Goal: Task Accomplishment & Management: Manage account settings

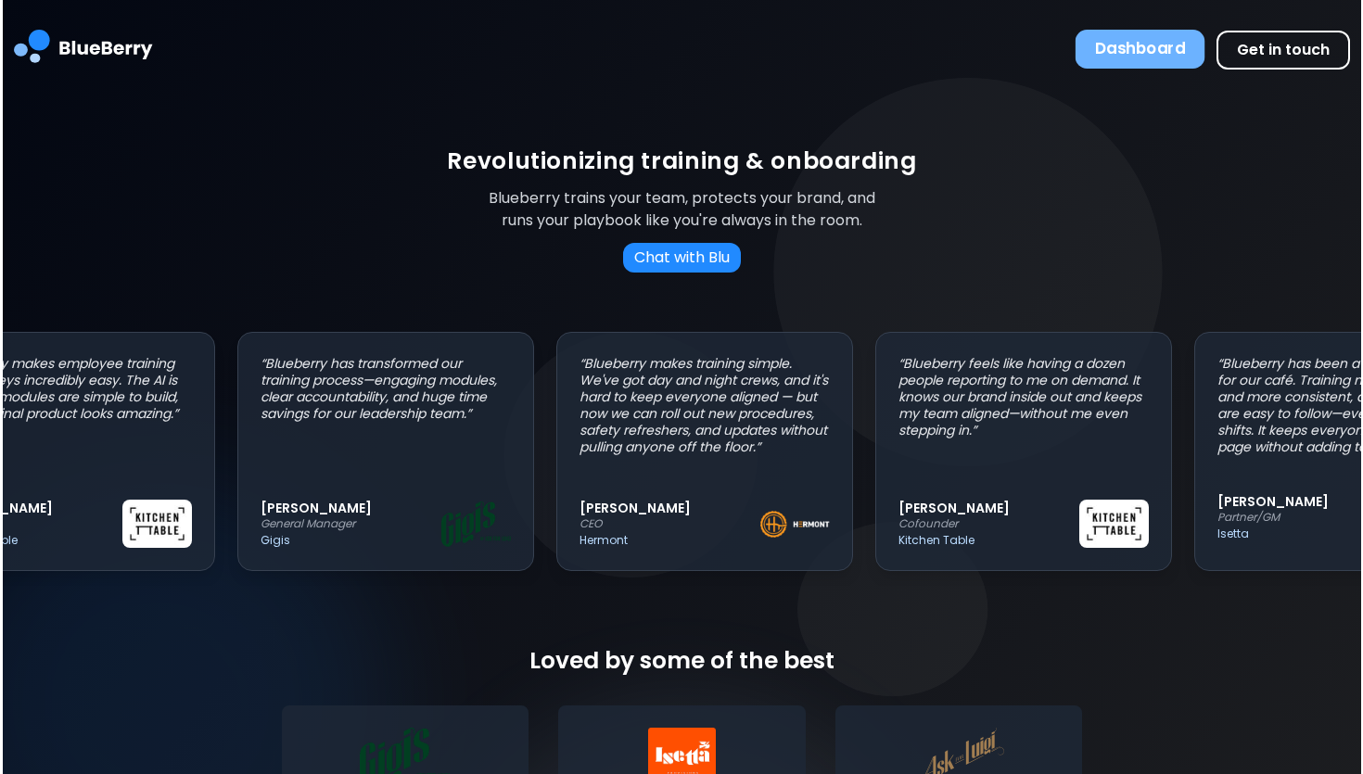
scroll to position [0, 103]
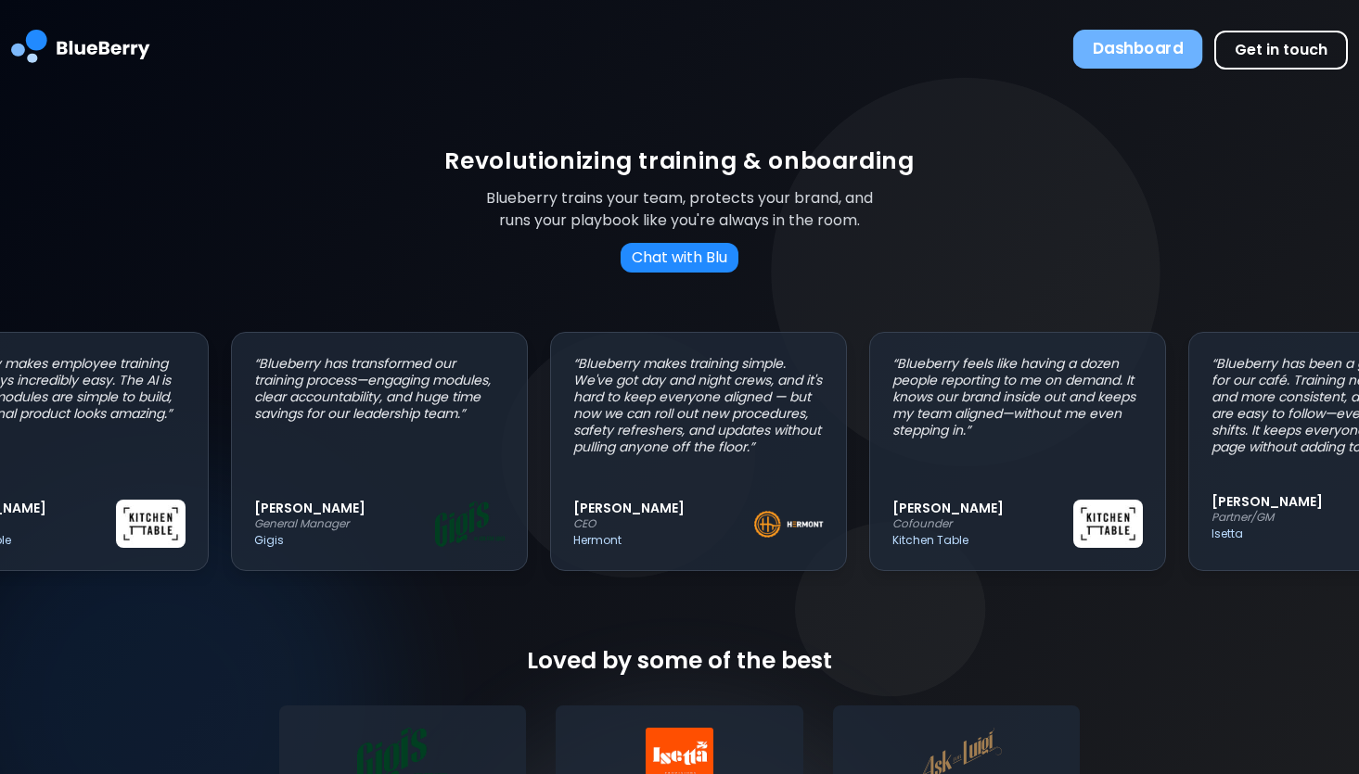
click at [1132, 58] on button "Dashboard" at bounding box center [1138, 49] width 130 height 39
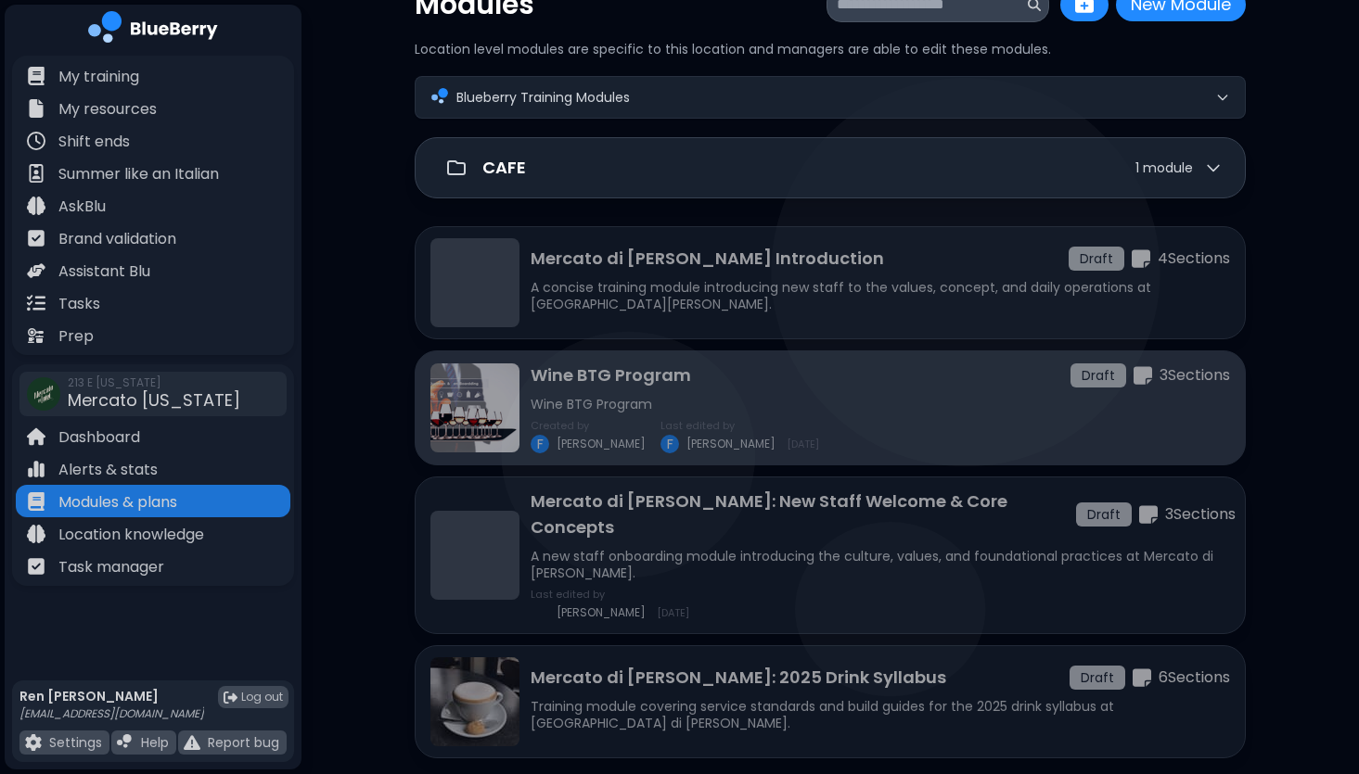
scroll to position [214, 0]
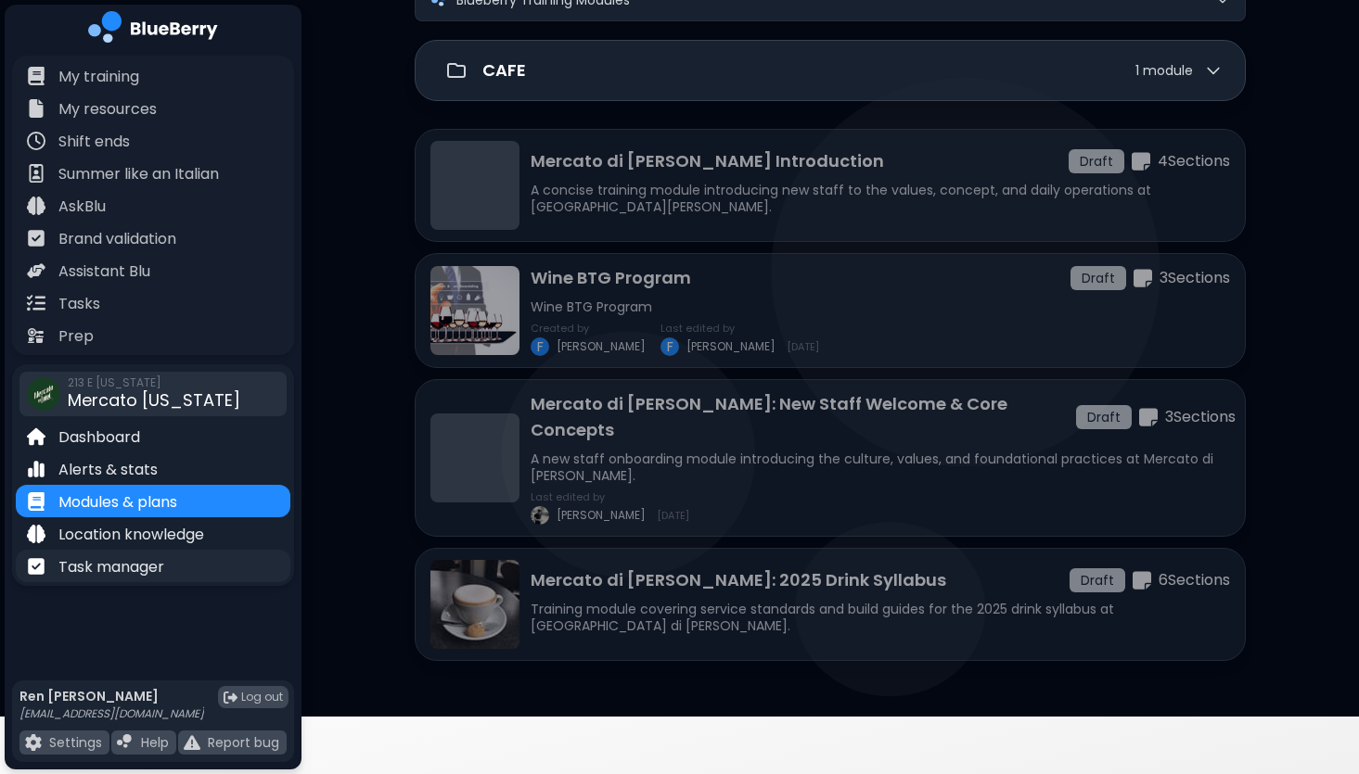
click at [111, 563] on p "Task manager" at bounding box center [111, 568] width 106 height 22
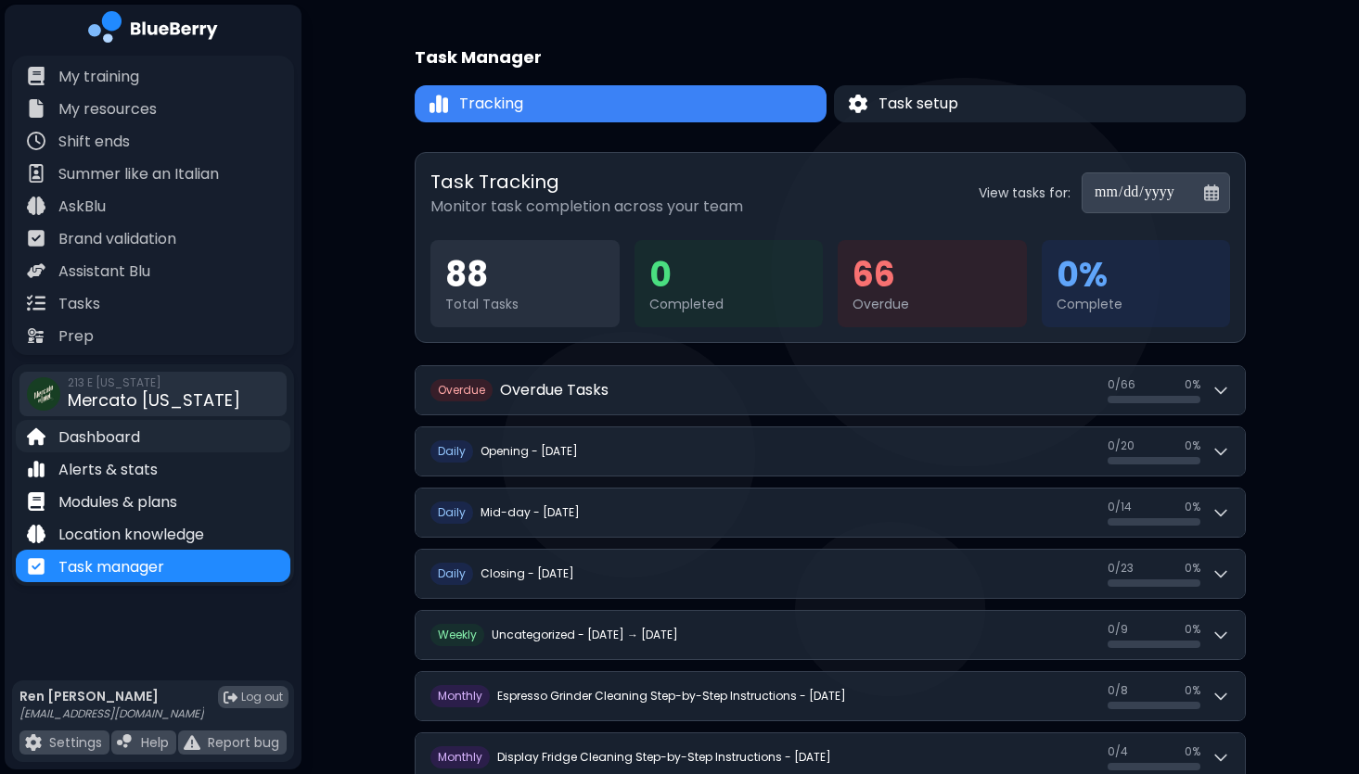
click at [102, 434] on p "Dashboard" at bounding box center [99, 438] width 82 height 22
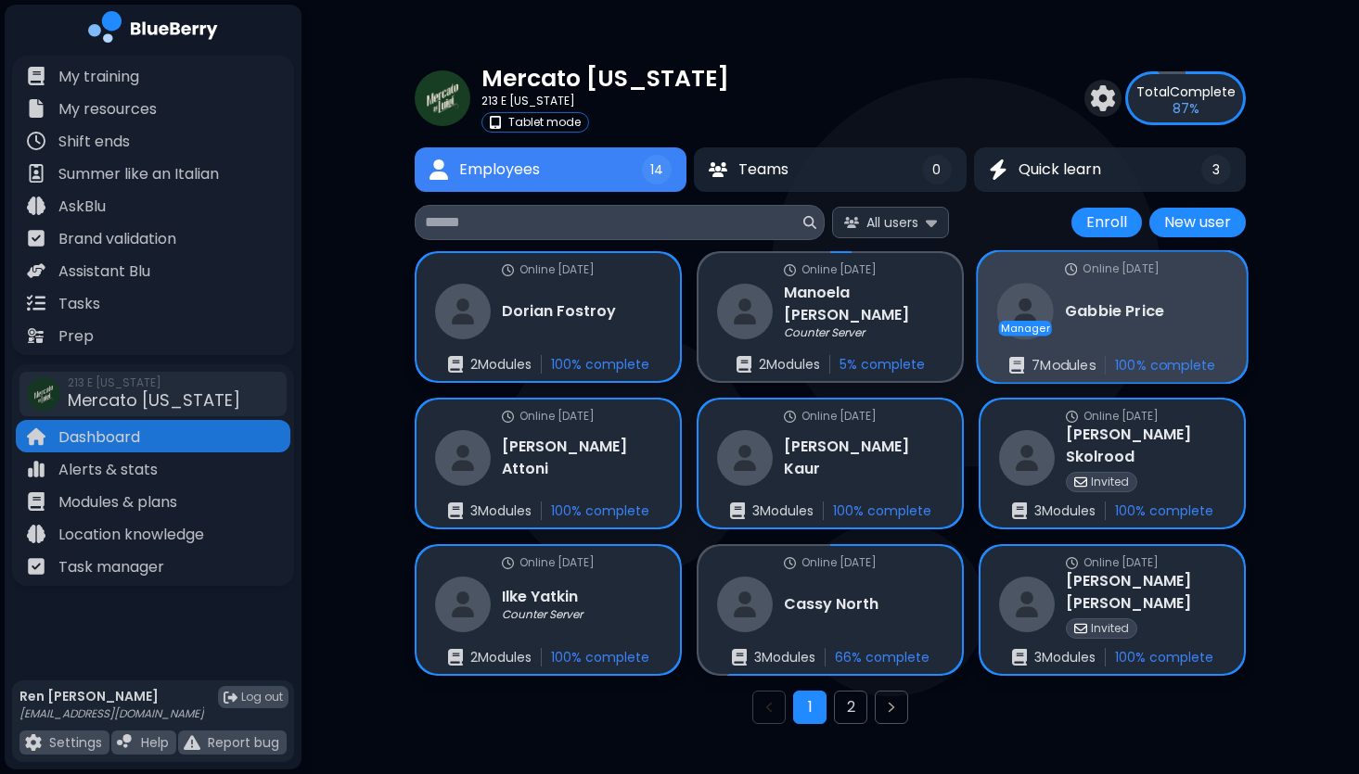
click at [1193, 282] on div "Online [DATE] Manager Gabbie Price 7 Module s 100 % complete" at bounding box center [1112, 317] width 269 height 131
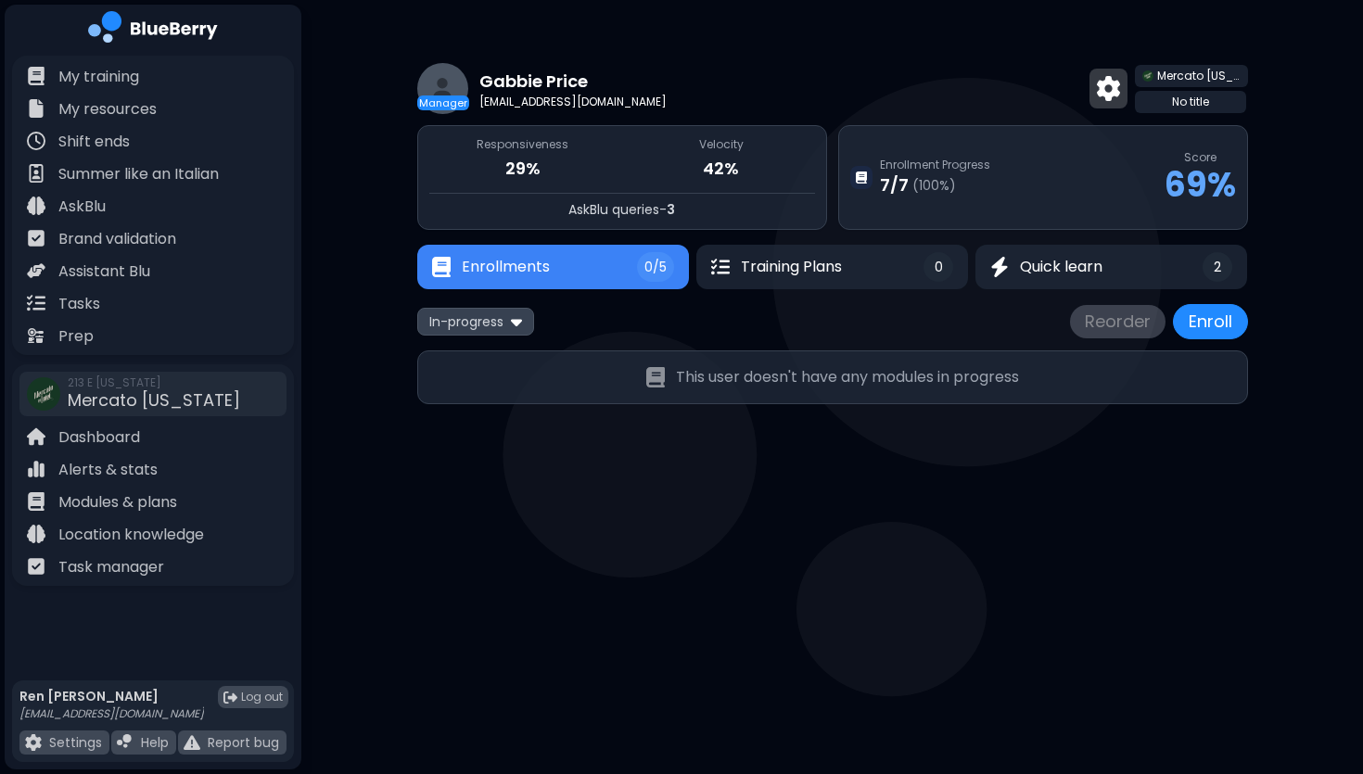
click at [1117, 87] on img at bounding box center [1108, 88] width 23 height 24
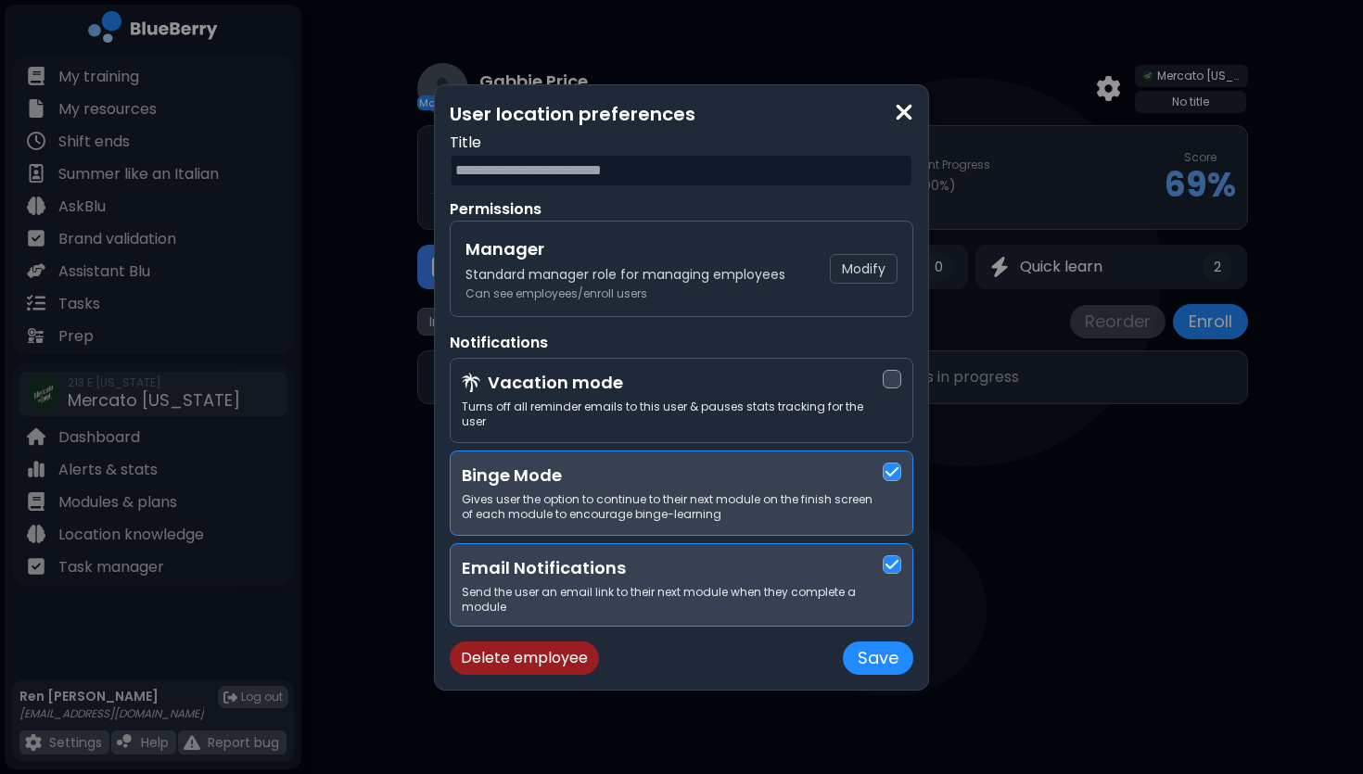
click at [548, 646] on button "Delete employee" at bounding box center [524, 658] width 149 height 33
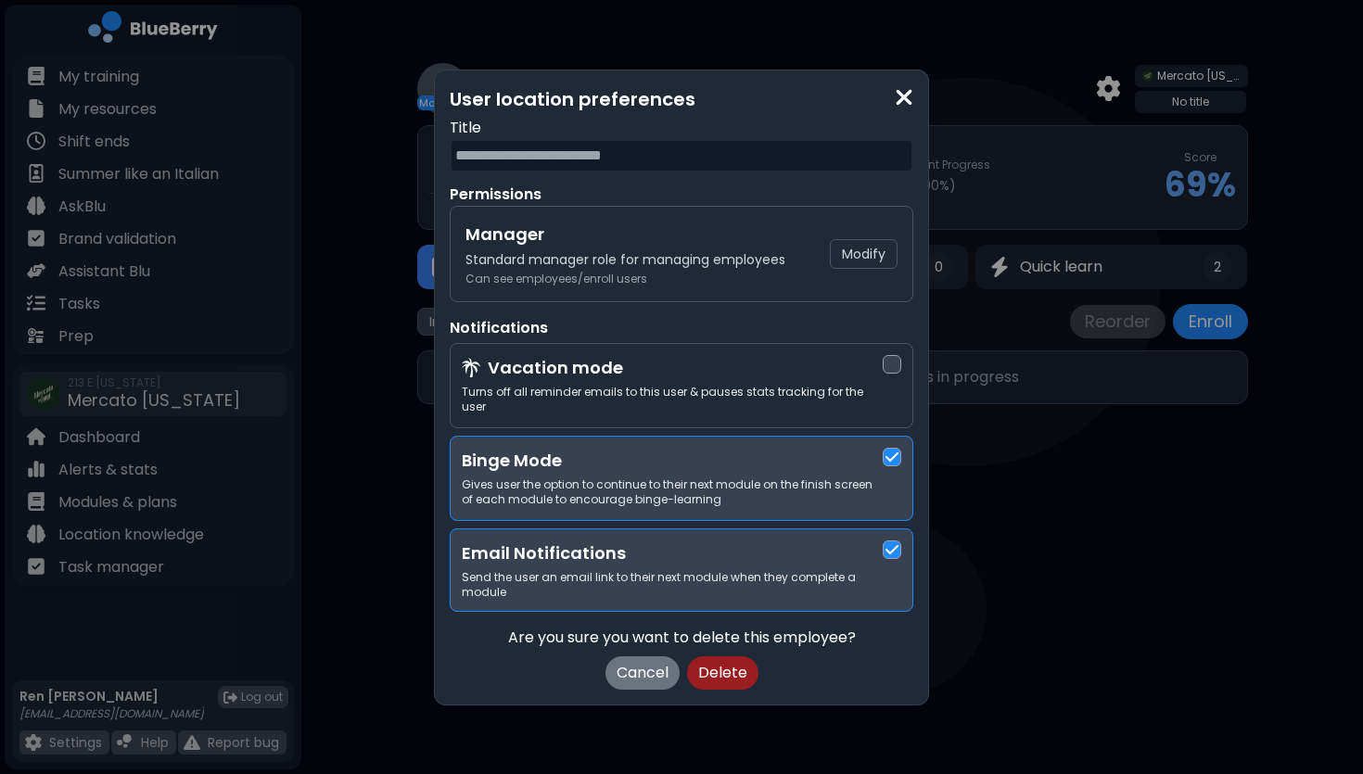
click at [723, 661] on button "Delete" at bounding box center [722, 673] width 71 height 33
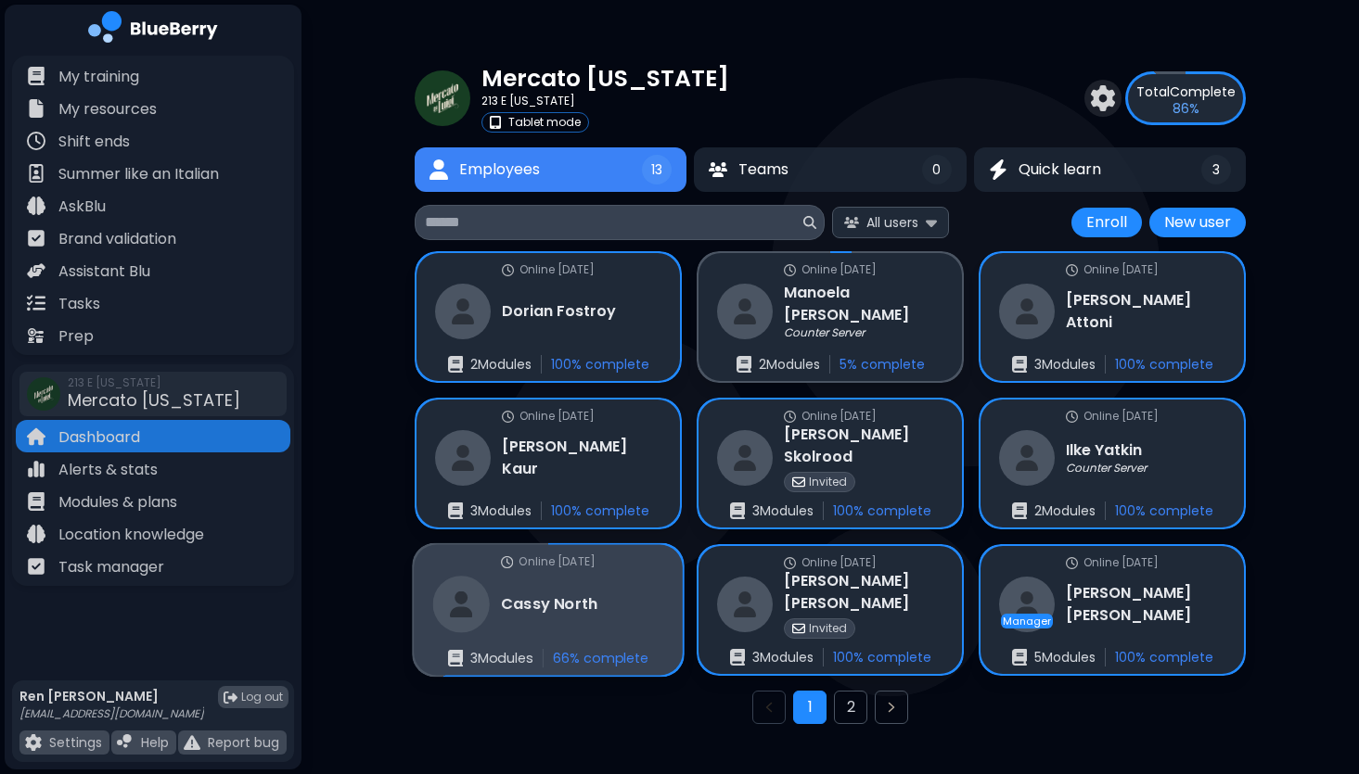
click at [620, 616] on div "Online [DATE] Cassy North 3 Module s 66 % complete" at bounding box center [548, 610] width 269 height 131
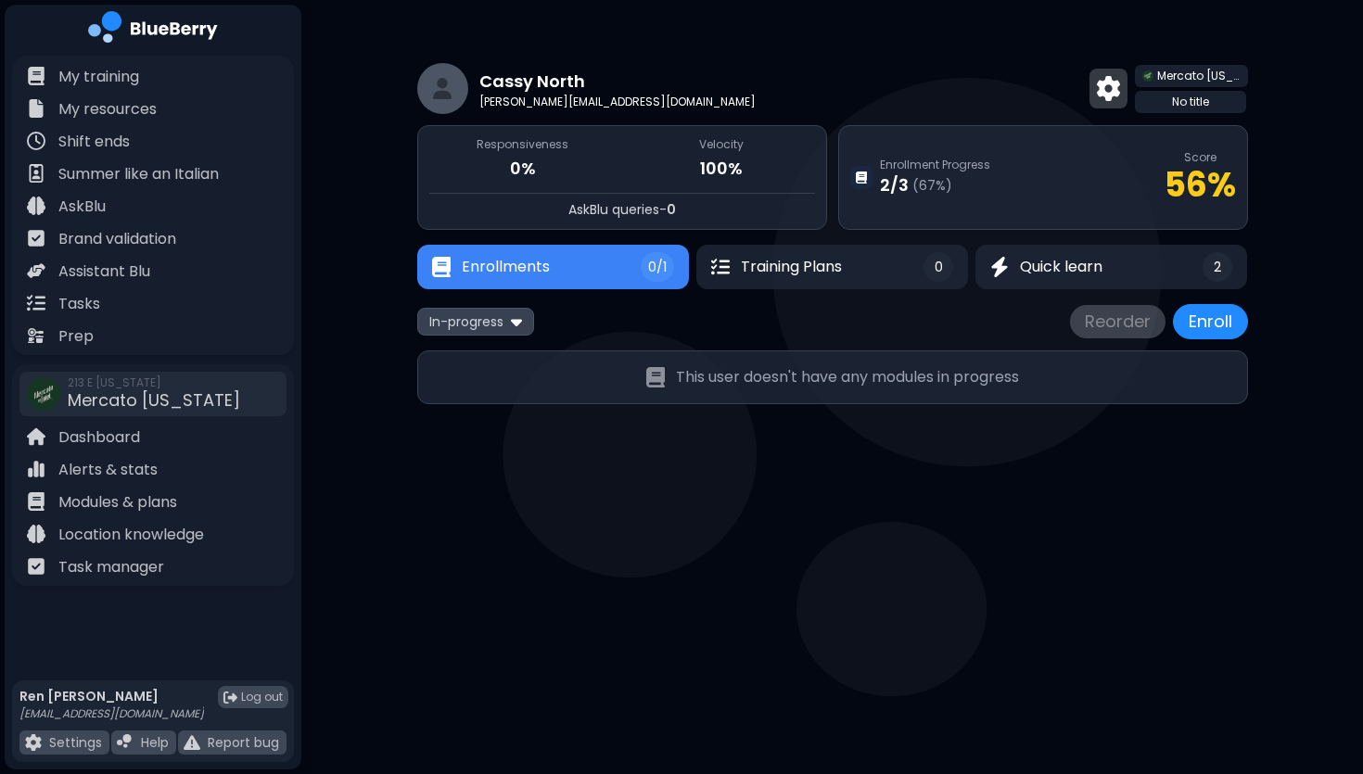
click at [1109, 88] on img at bounding box center [1108, 88] width 23 height 24
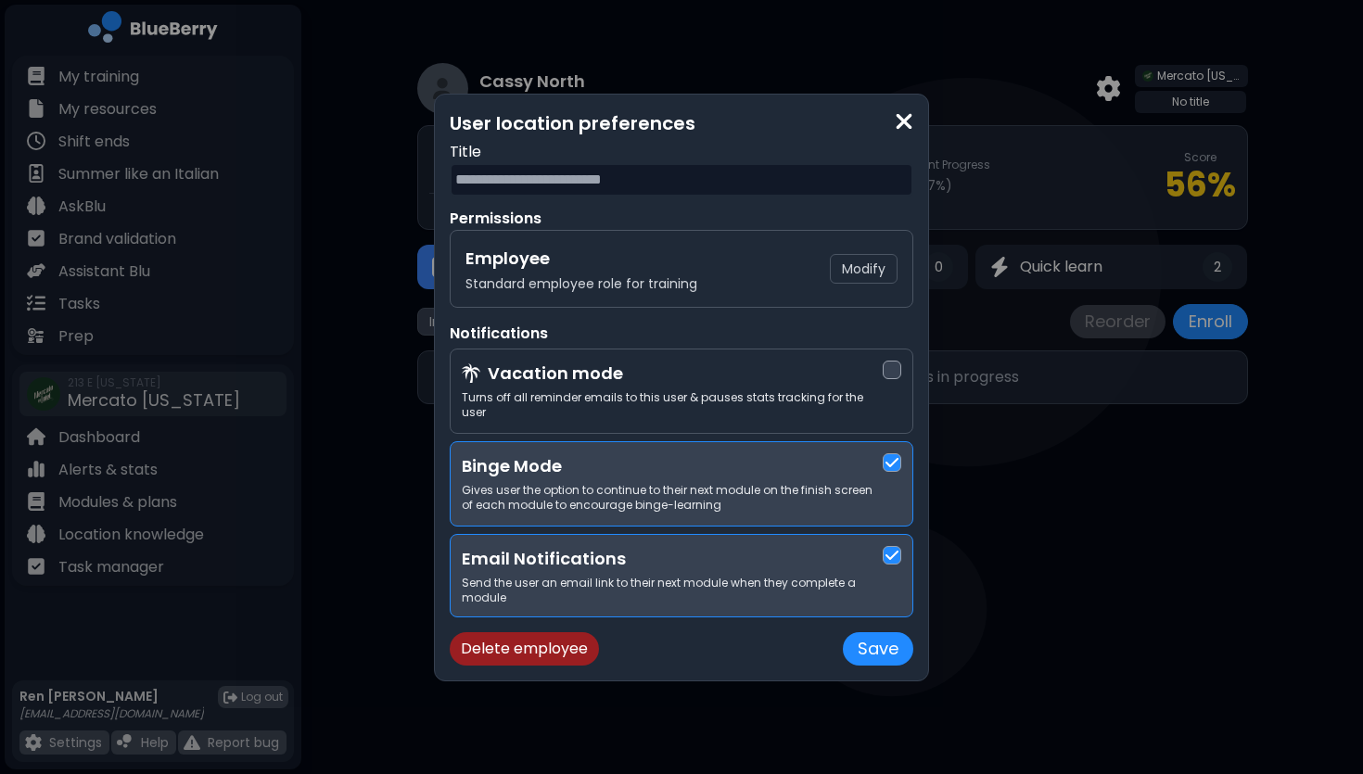
click at [583, 636] on button "Delete employee" at bounding box center [524, 649] width 149 height 33
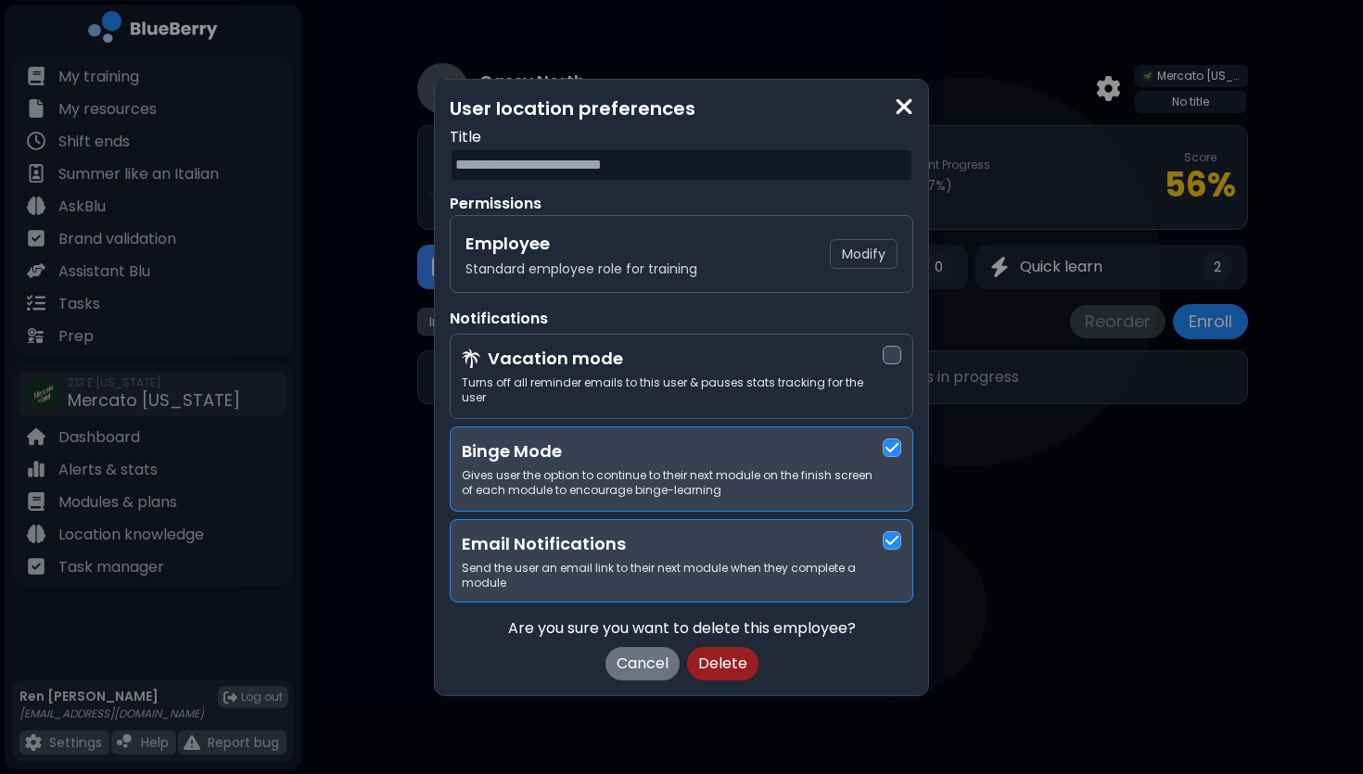
click at [731, 655] on button "Delete" at bounding box center [722, 663] width 71 height 33
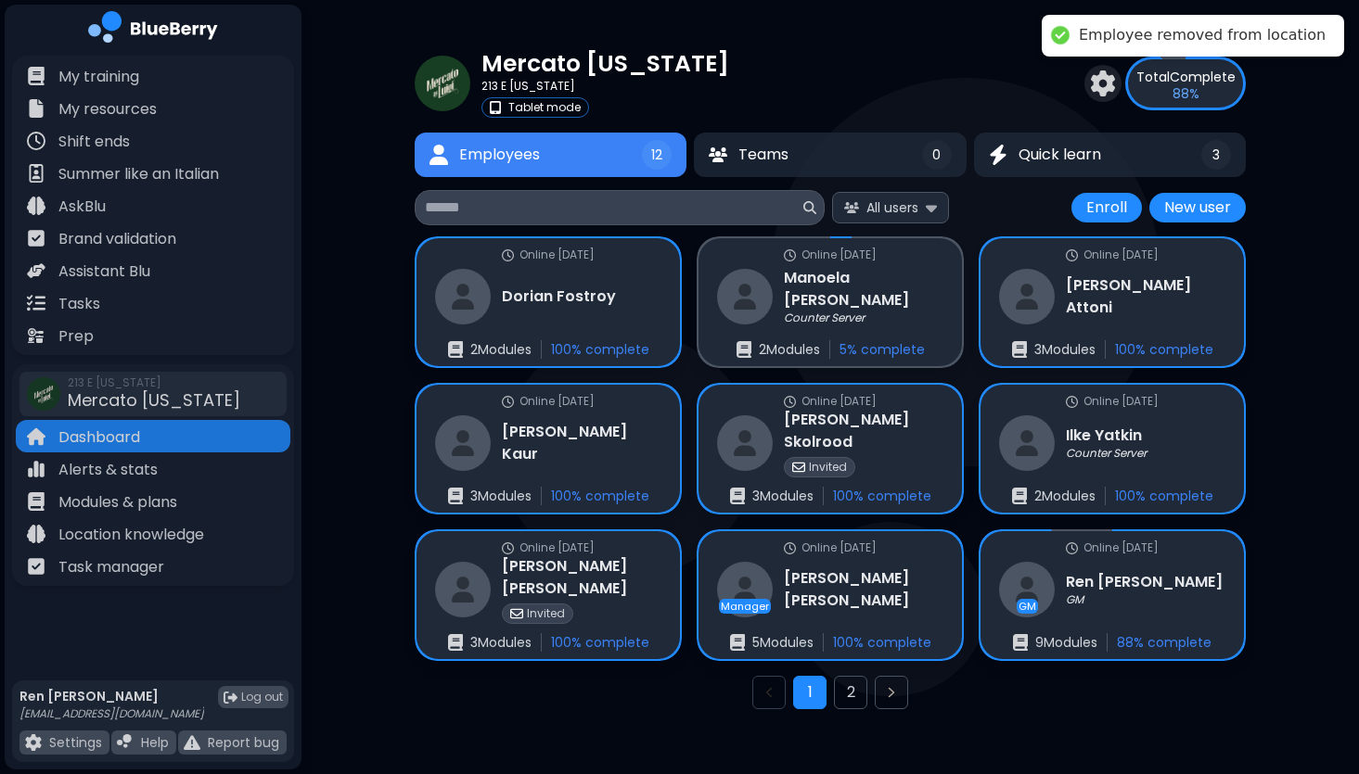
scroll to position [24, 0]
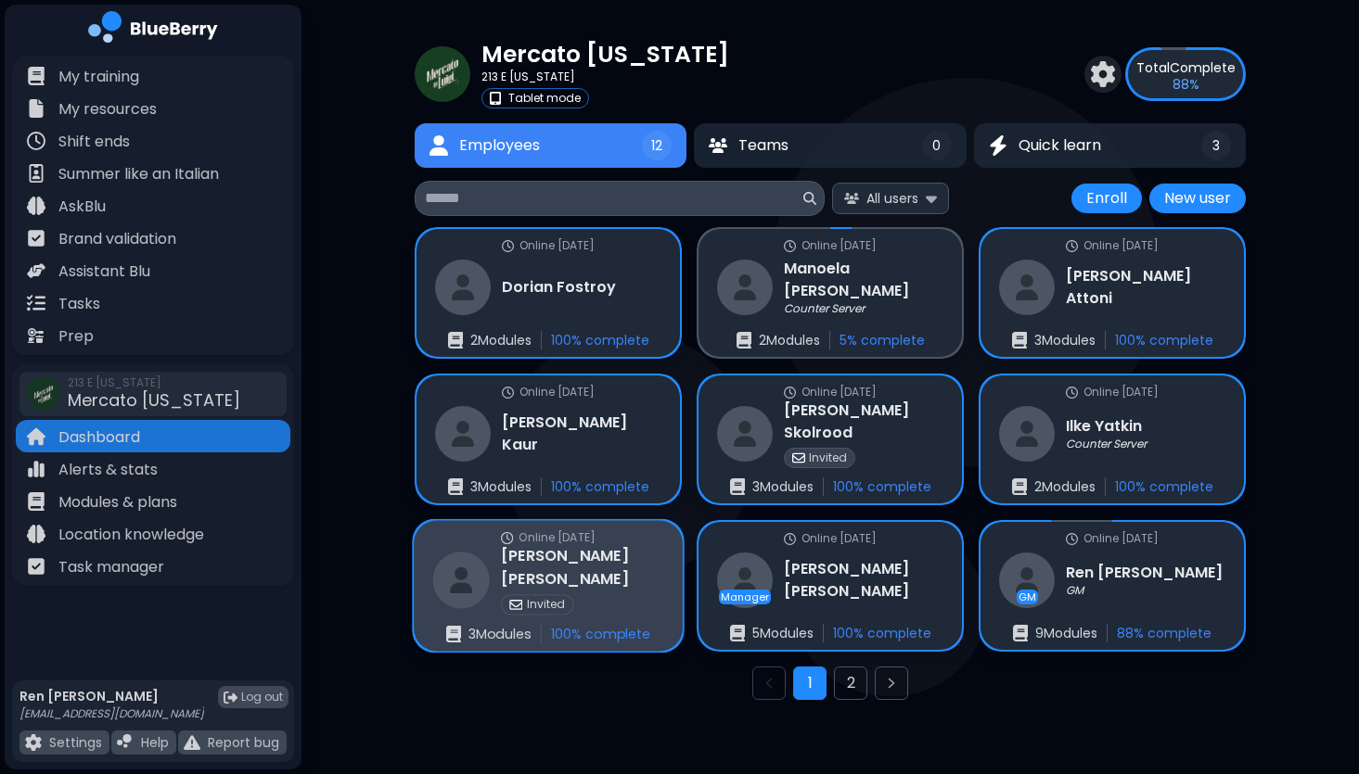
click at [595, 607] on div "[PERSON_NAME] Invited" at bounding box center [548, 580] width 231 height 70
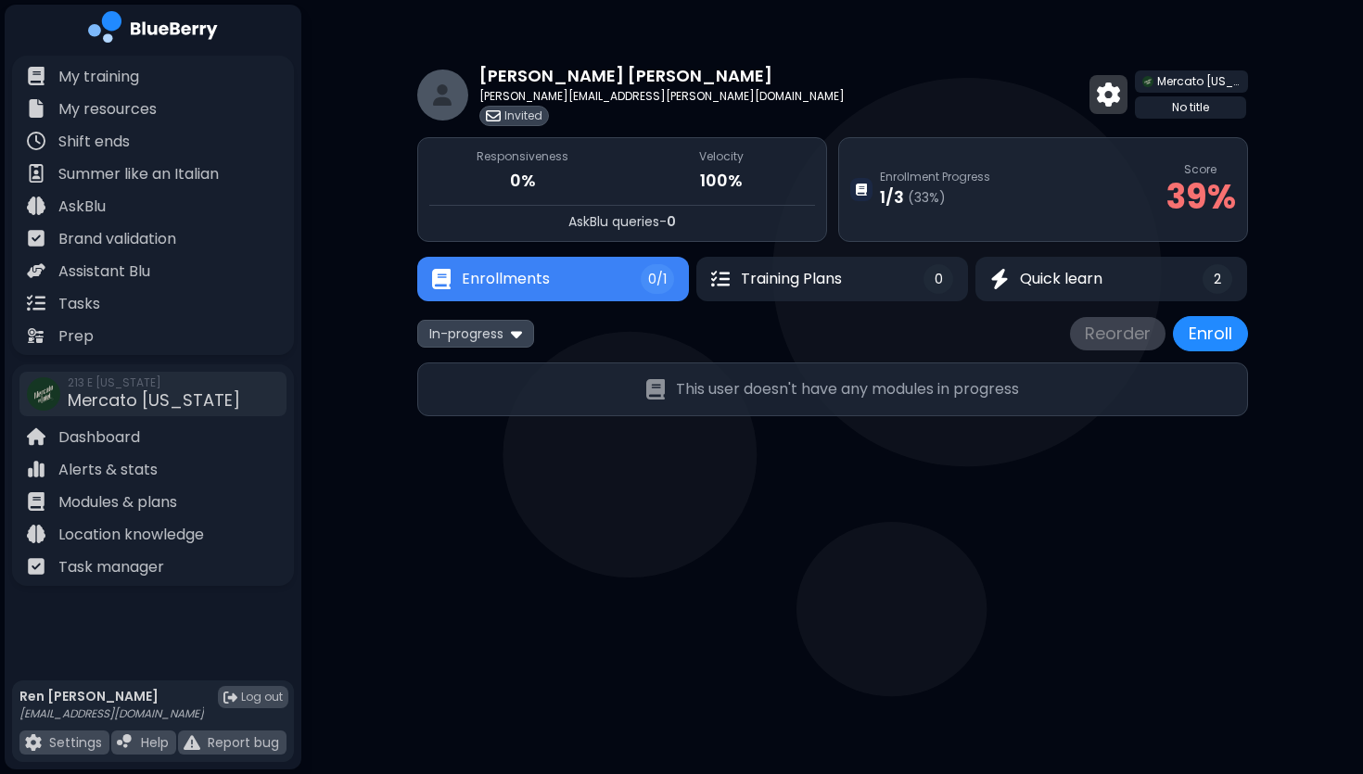
click at [1110, 95] on img at bounding box center [1108, 95] width 23 height 24
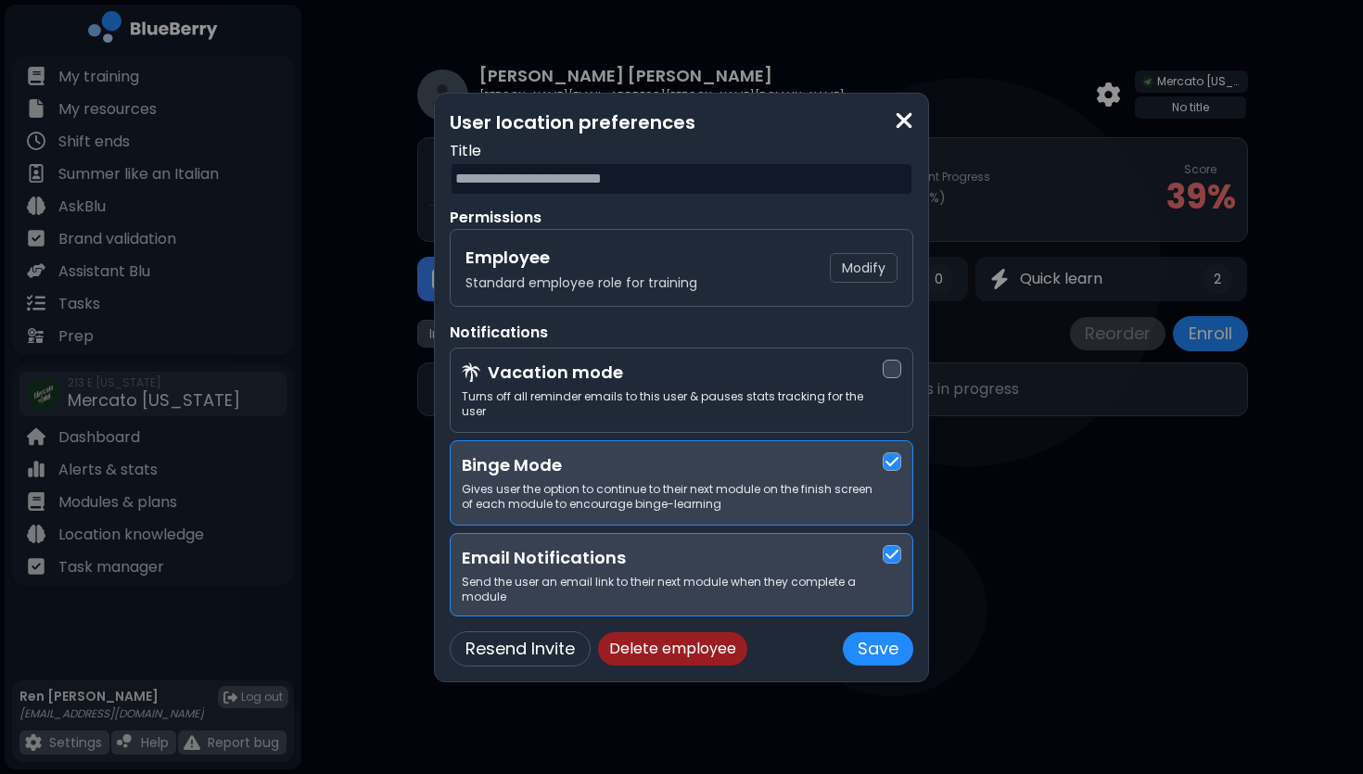
click at [684, 638] on button "Delete employee" at bounding box center [672, 649] width 149 height 33
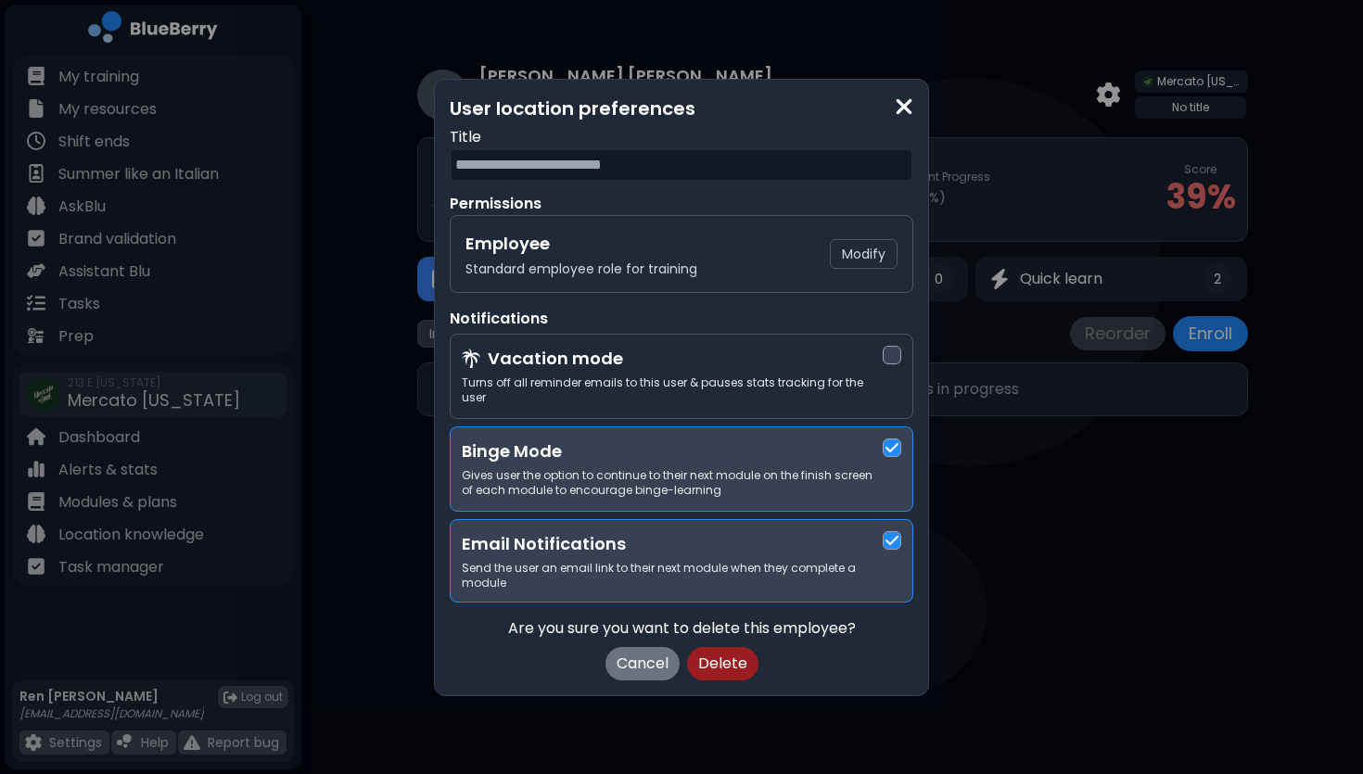
click at [730, 659] on button "Delete" at bounding box center [722, 663] width 71 height 33
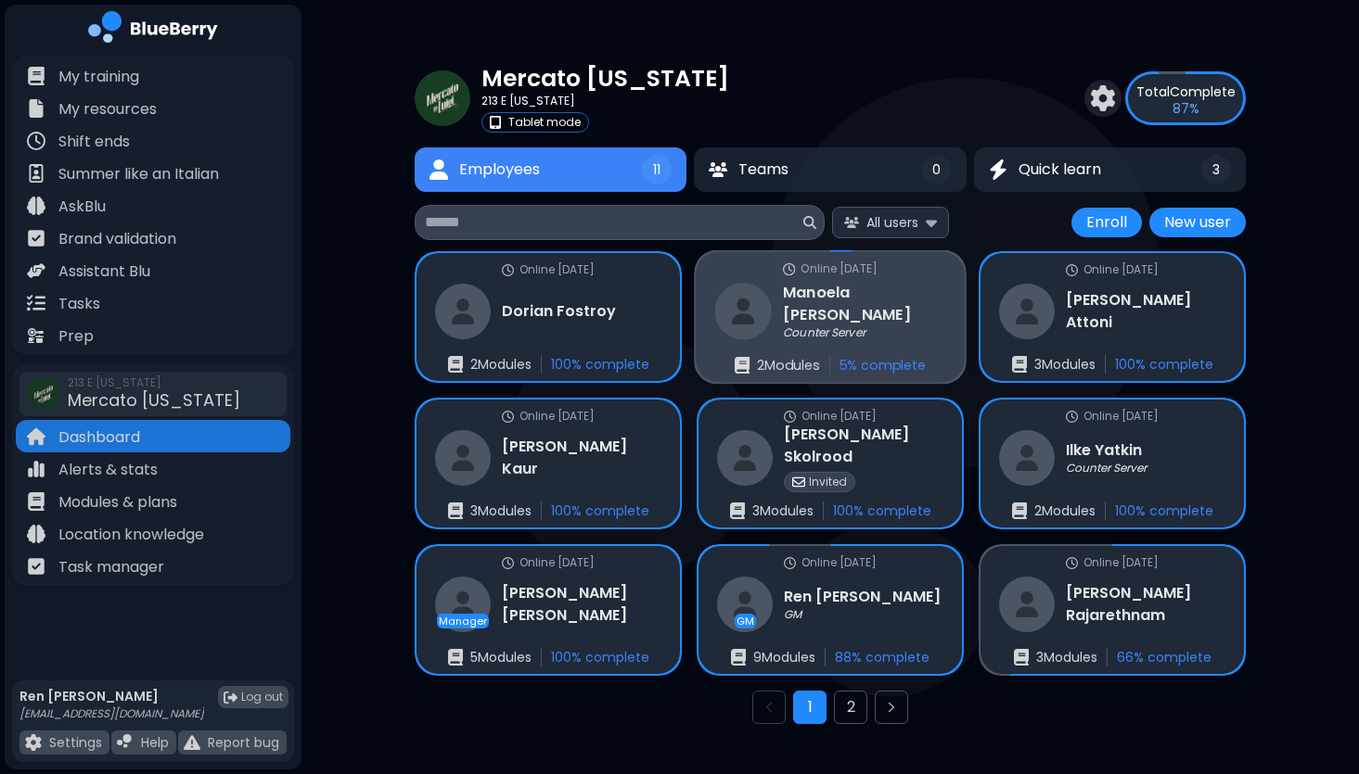
click at [823, 339] on div "Online [DATE] [PERSON_NAME] Counter Server 2 Module s 5 % complete" at bounding box center [830, 317] width 269 height 131
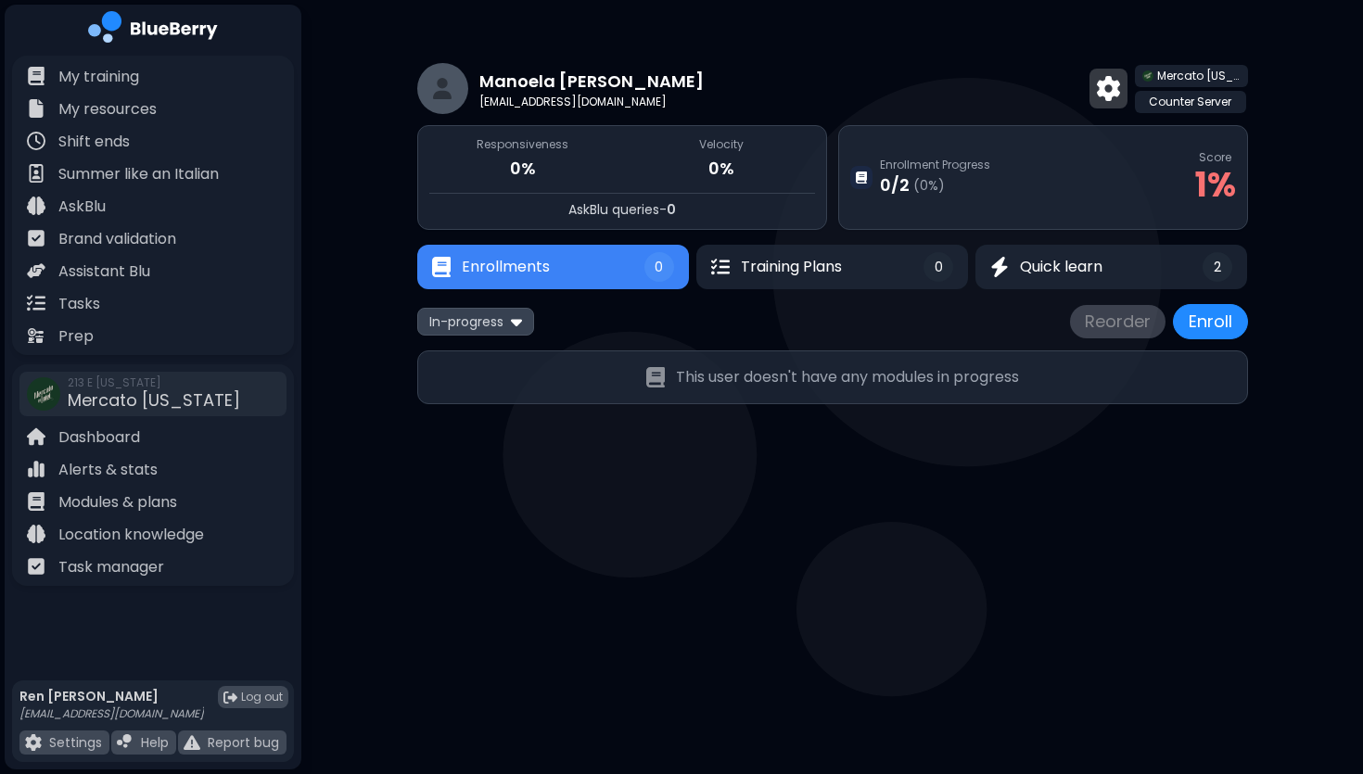
click at [1103, 84] on img at bounding box center [1108, 88] width 23 height 24
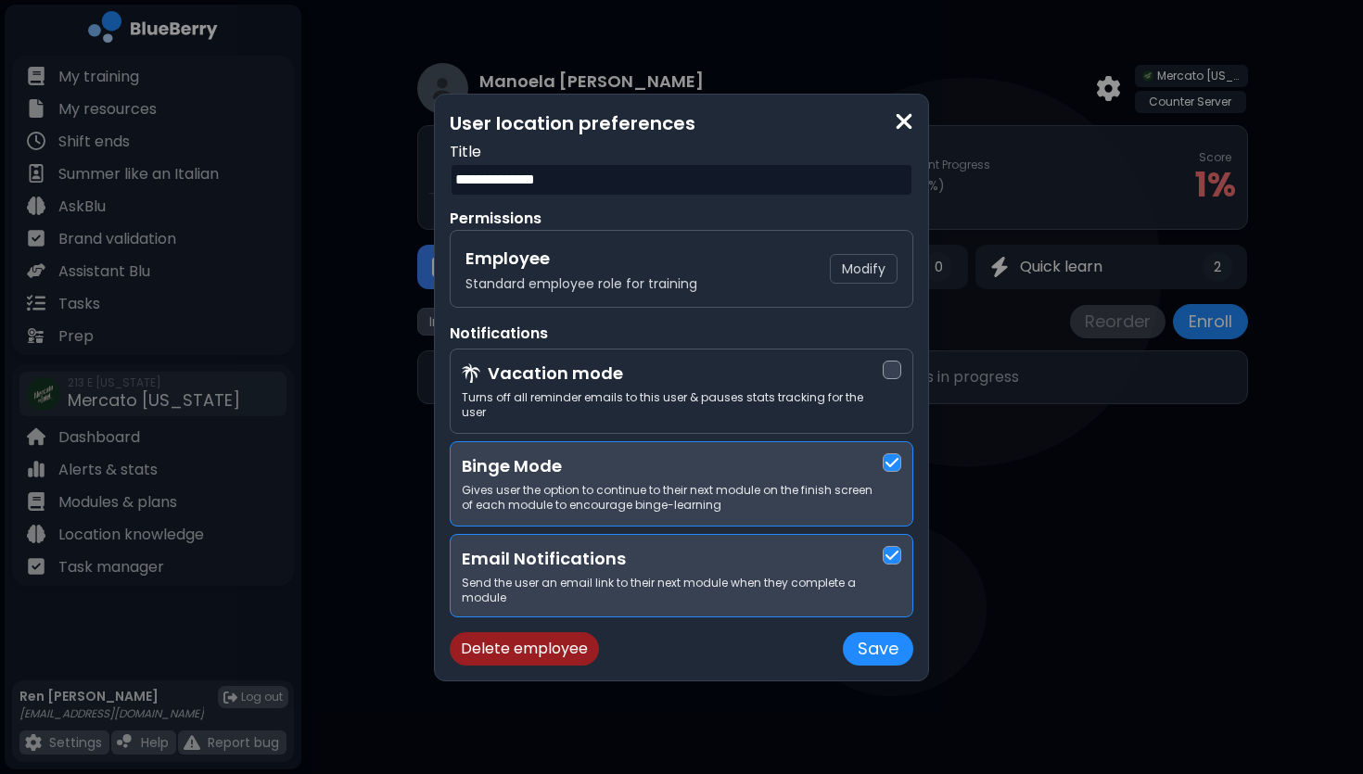
click at [544, 640] on button "Delete employee" at bounding box center [524, 649] width 149 height 33
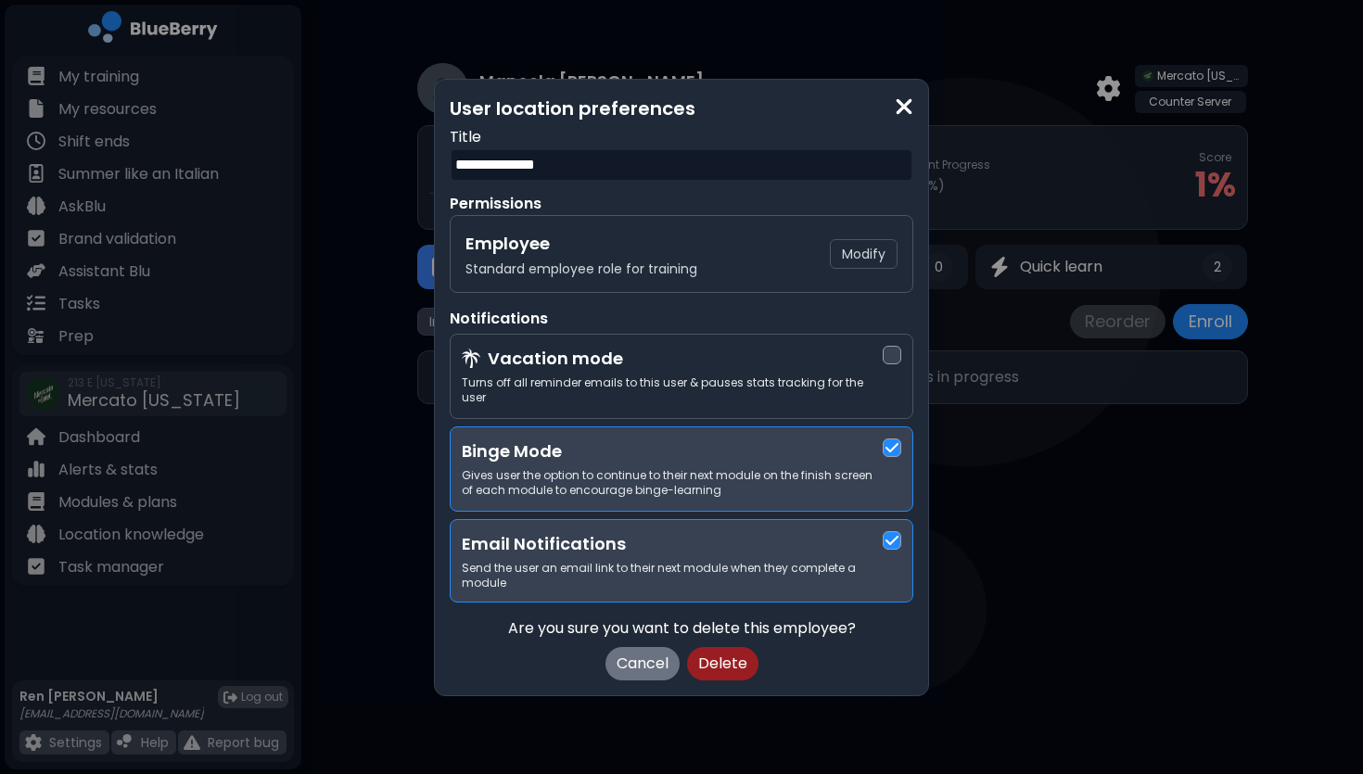
click at [737, 647] on button "Delete" at bounding box center [722, 663] width 71 height 33
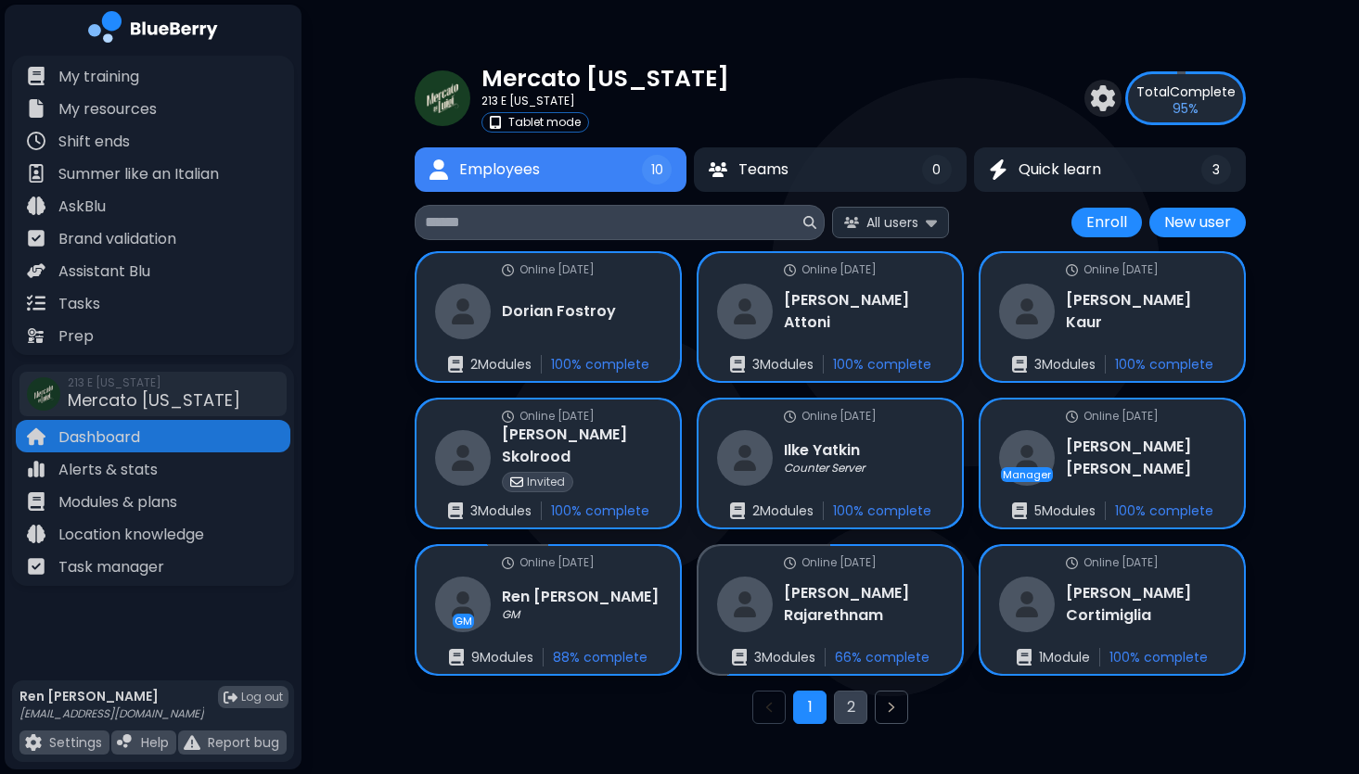
click at [843, 698] on button "2" at bounding box center [850, 707] width 33 height 33
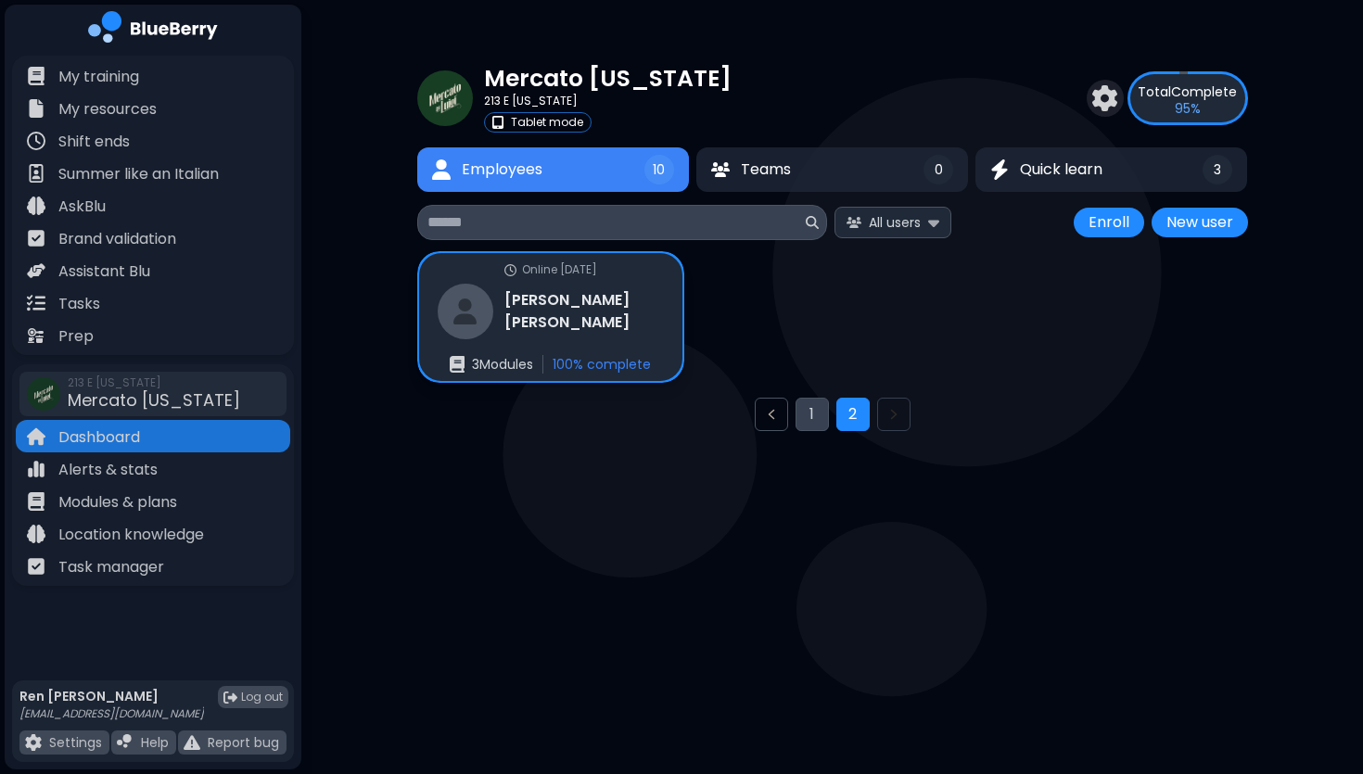
click at [804, 410] on button "1" at bounding box center [812, 414] width 33 height 33
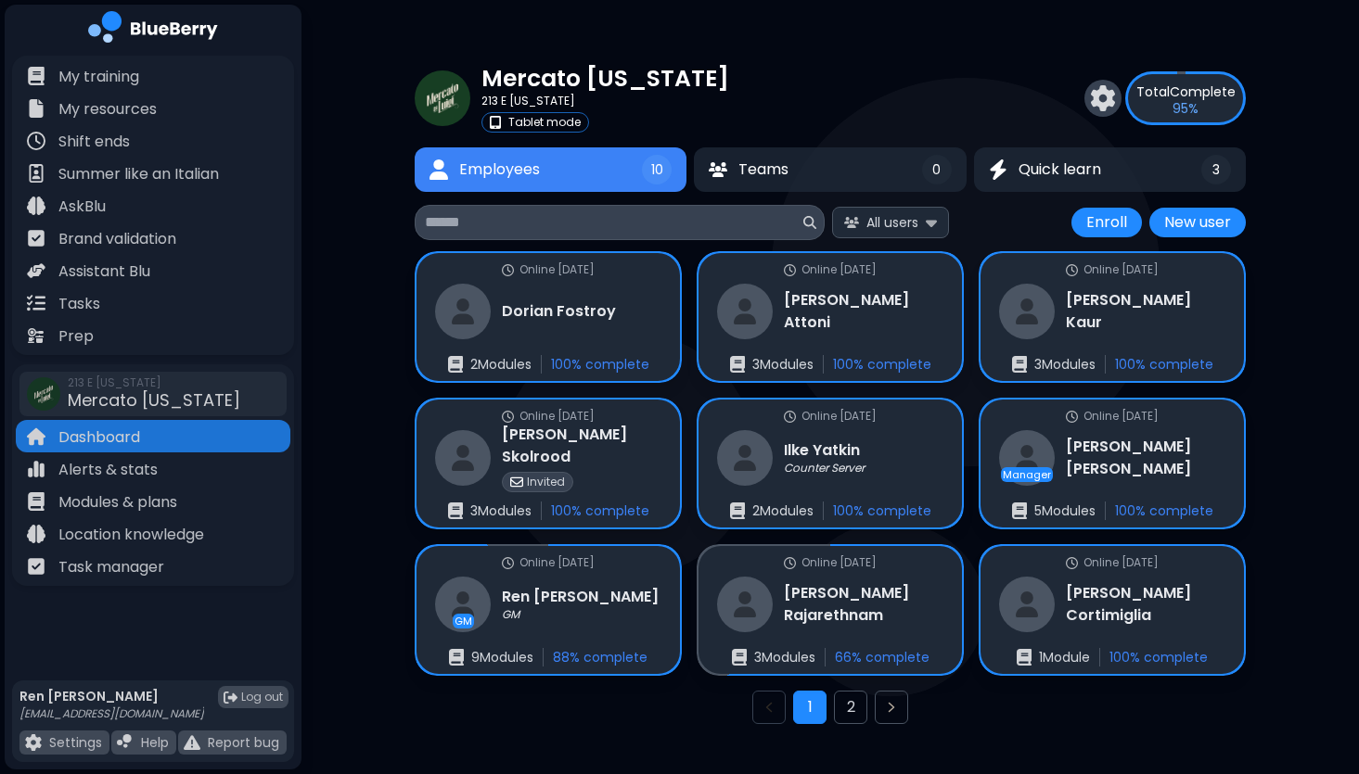
click at [1094, 101] on img at bounding box center [1103, 98] width 26 height 26
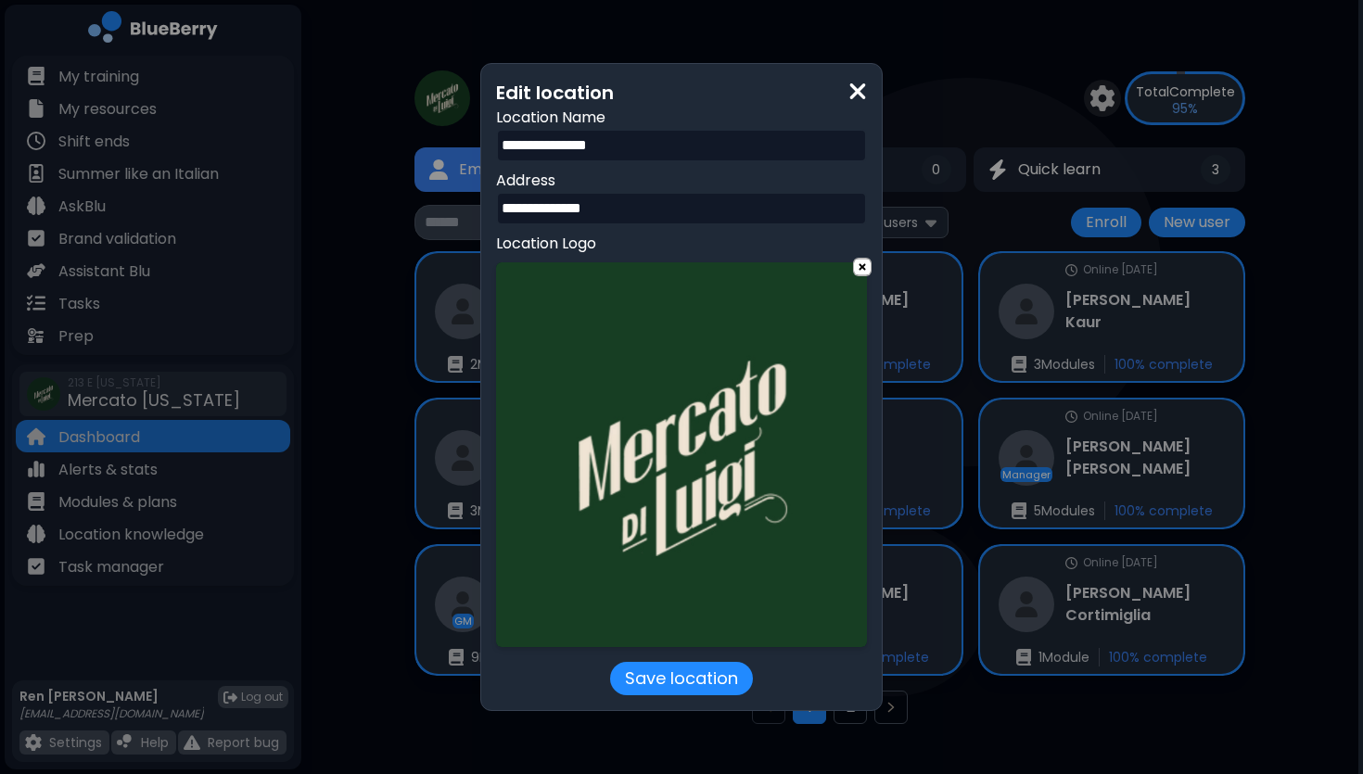
click at [857, 87] on img at bounding box center [858, 91] width 19 height 25
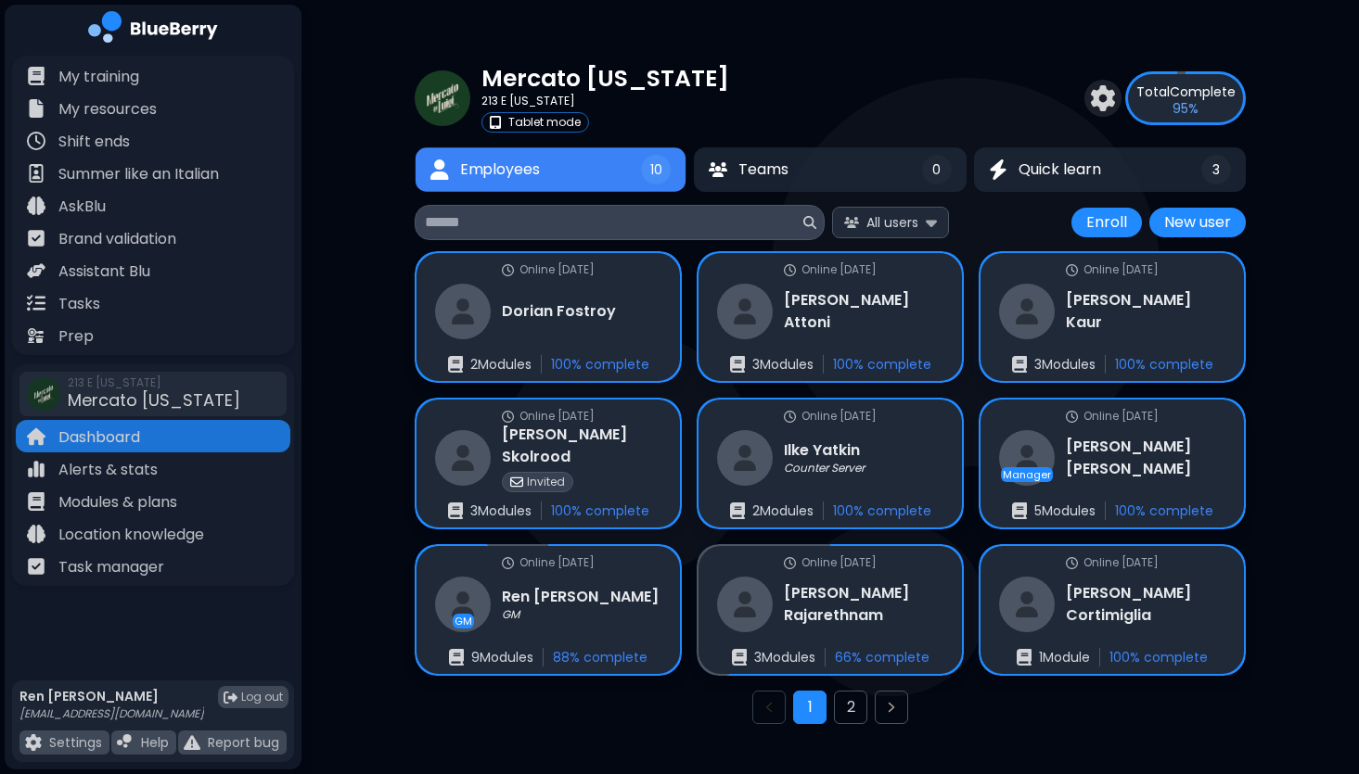
click at [606, 174] on button "Employees 10" at bounding box center [551, 169] width 271 height 45
click at [606, 174] on button "Employees 10" at bounding box center [551, 169] width 272 height 45
click at [606, 174] on button "Employees 10" at bounding box center [551, 169] width 270 height 45
click at [1184, 218] on button "New user" at bounding box center [1197, 223] width 96 height 30
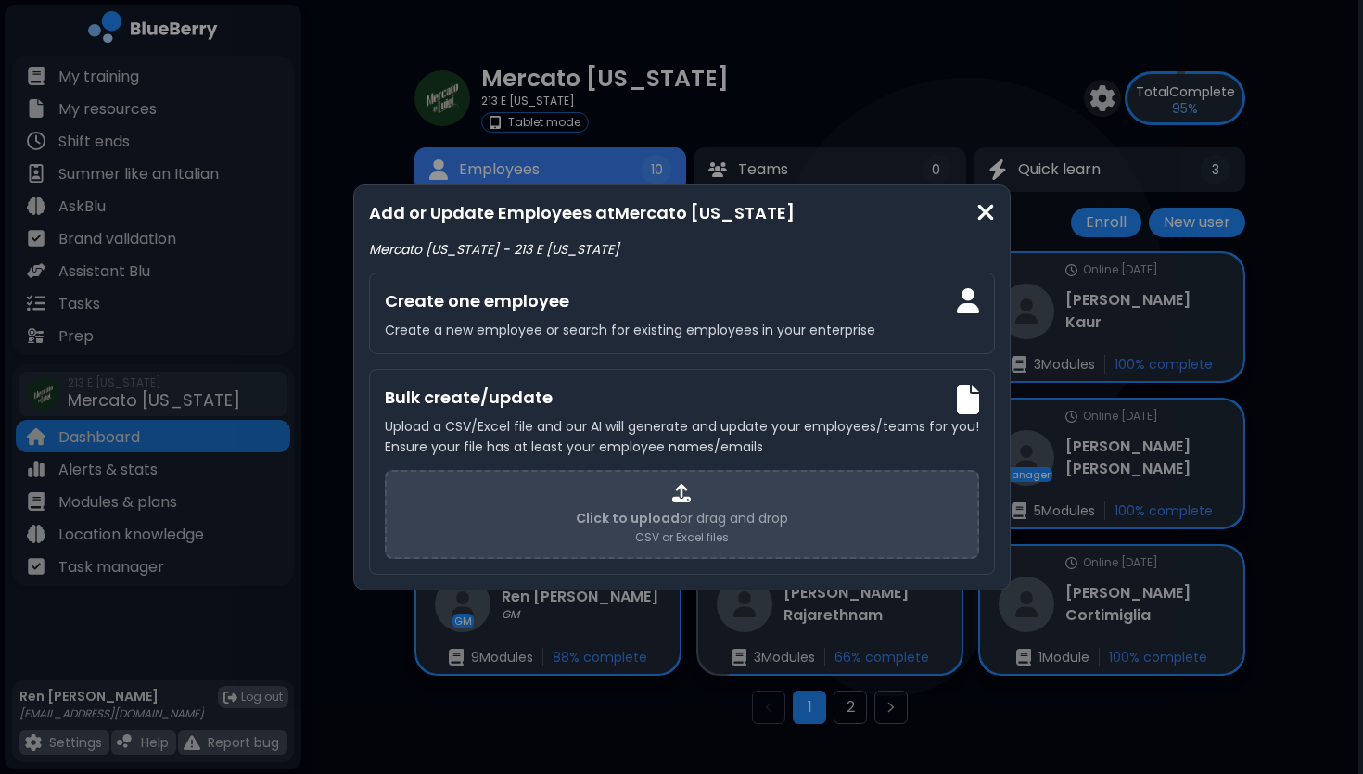
click at [980, 209] on img at bounding box center [986, 212] width 19 height 25
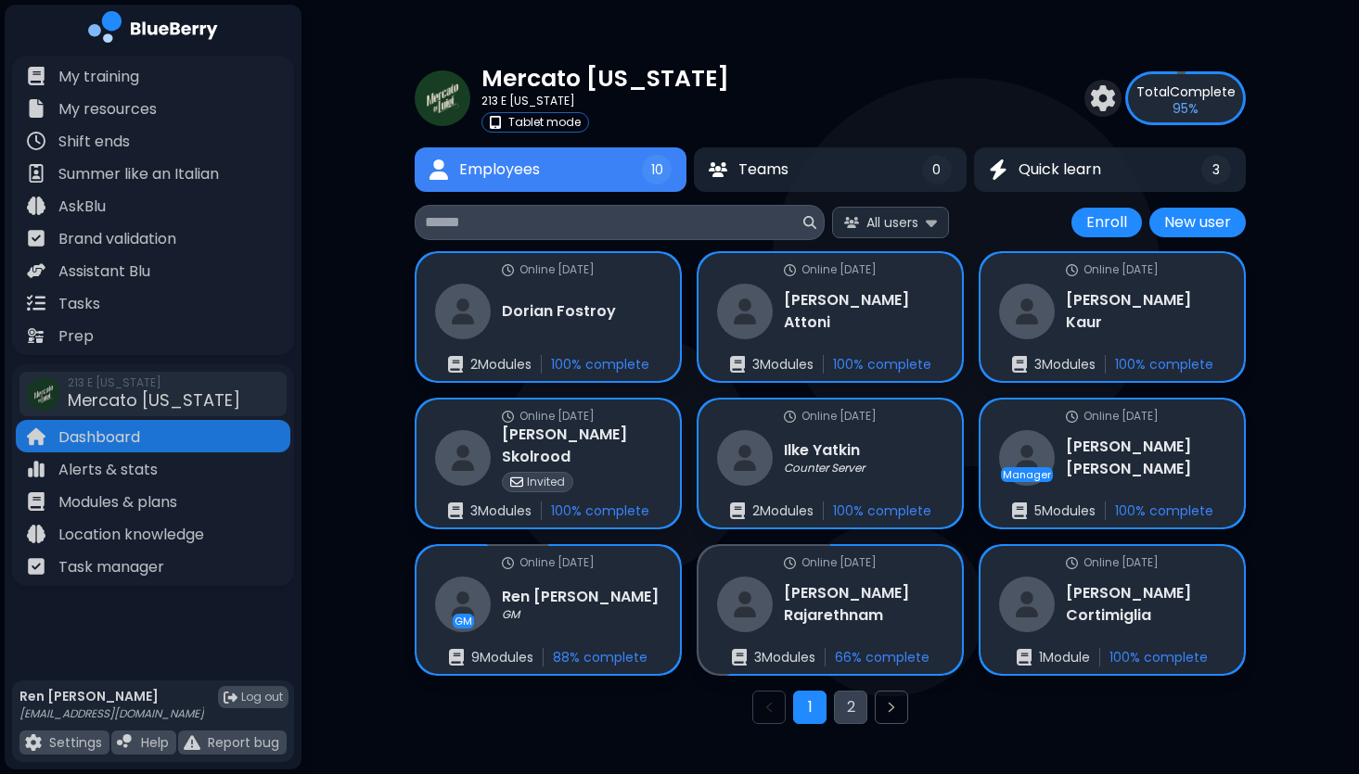
click at [851, 698] on button "2" at bounding box center [850, 707] width 33 height 33
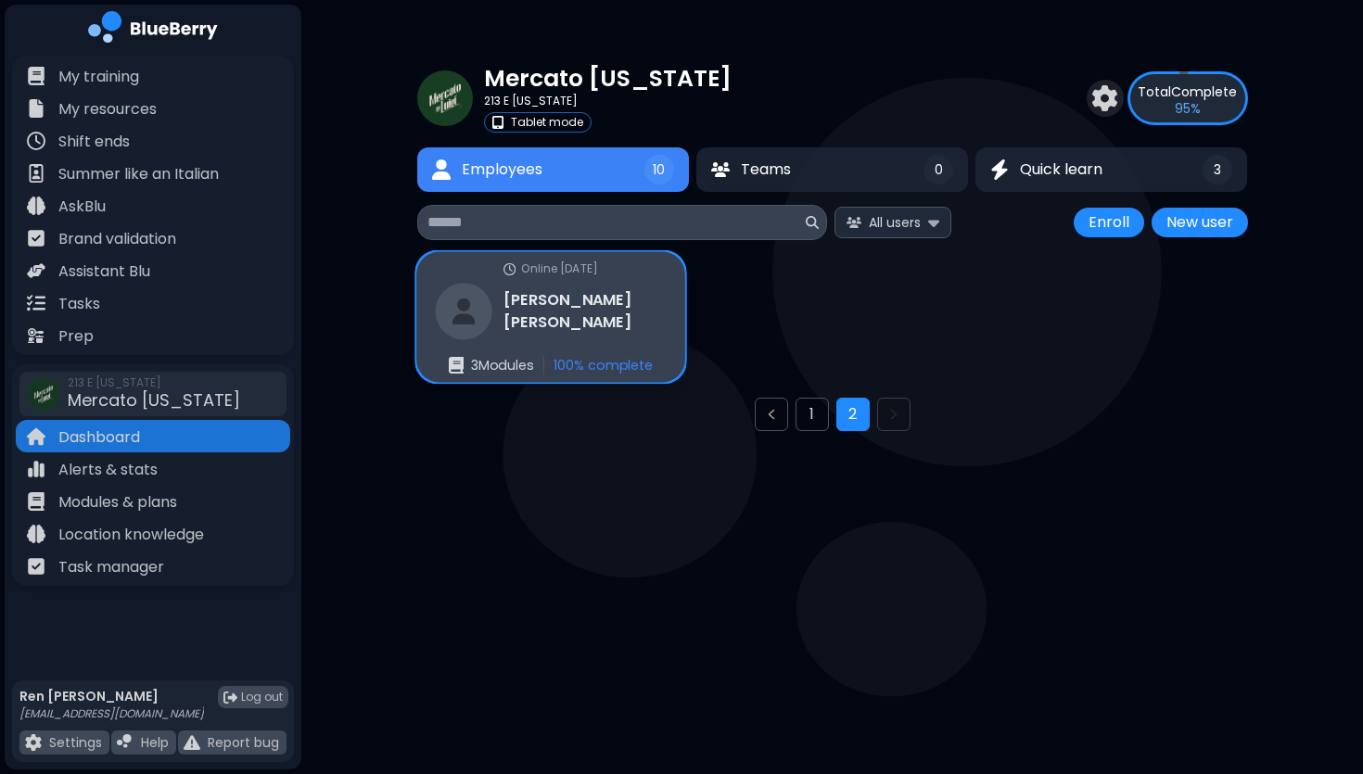
click at [627, 314] on div "Online [DATE] [PERSON_NAME] 3 Module s 100 % complete" at bounding box center [550, 317] width 269 height 131
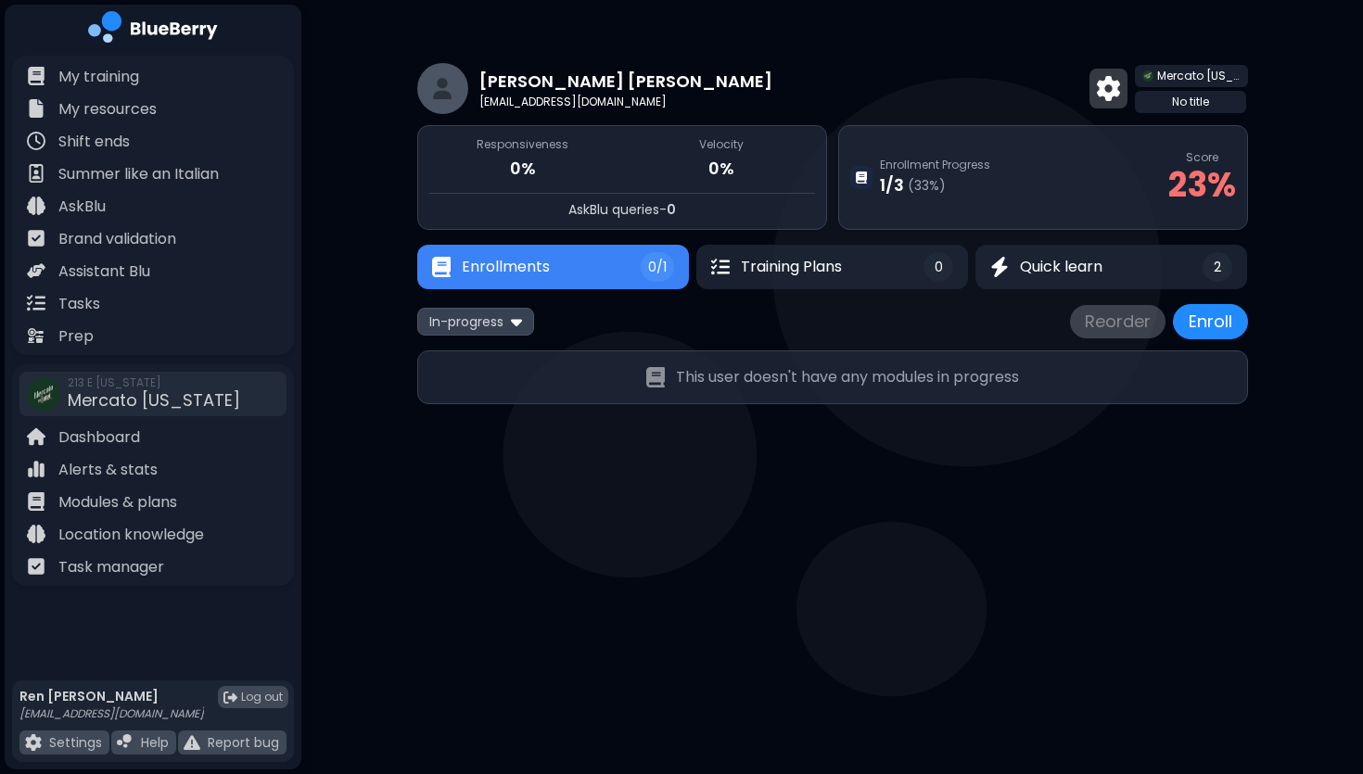
click at [1105, 83] on img at bounding box center [1108, 88] width 23 height 24
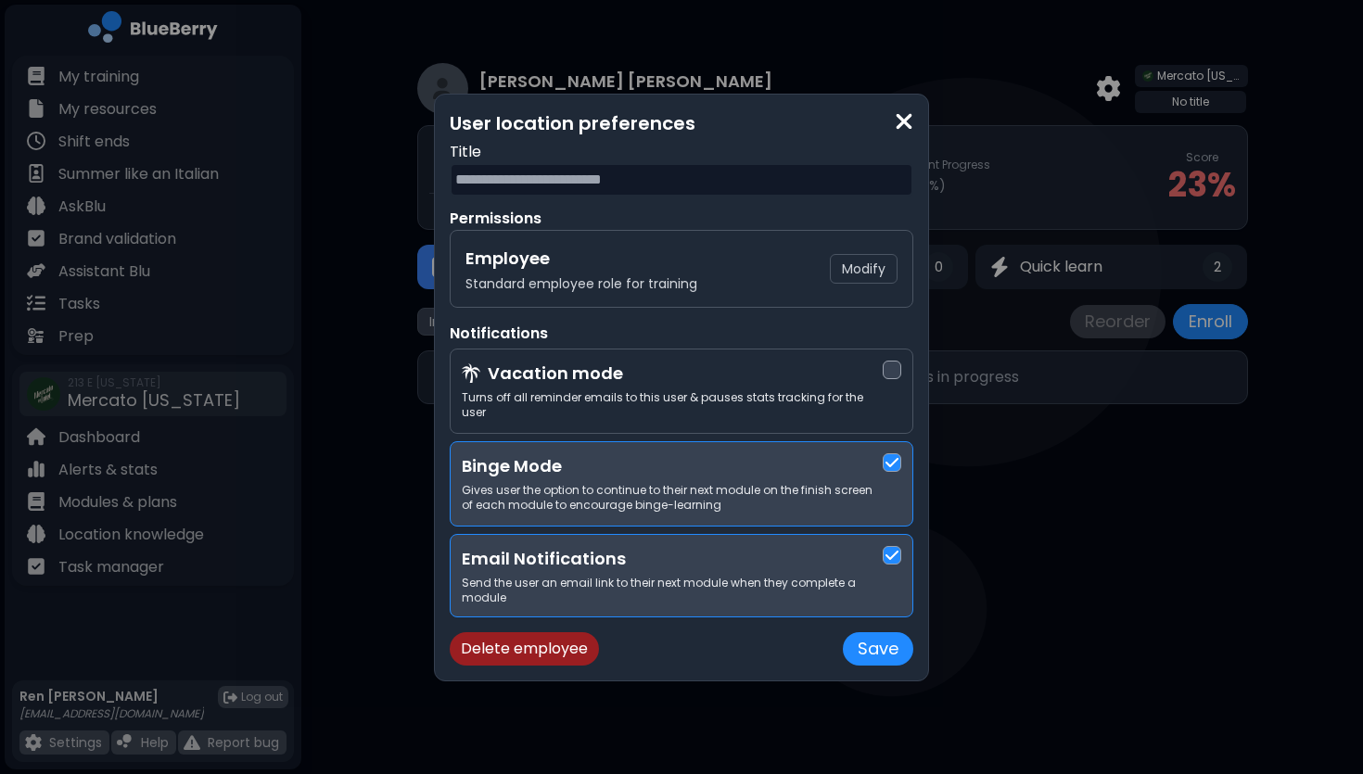
click at [558, 640] on button "Delete employee" at bounding box center [524, 649] width 149 height 33
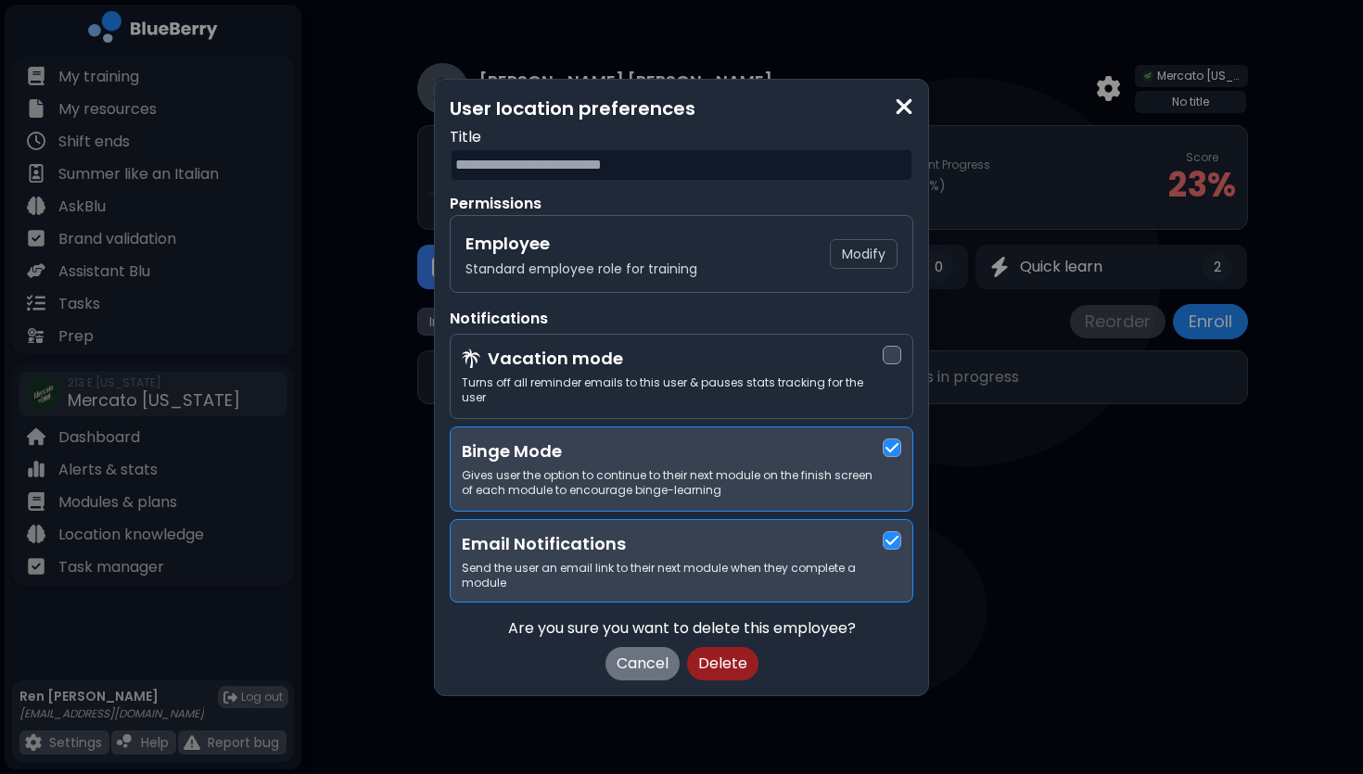
click at [735, 650] on button "Delete" at bounding box center [722, 663] width 71 height 33
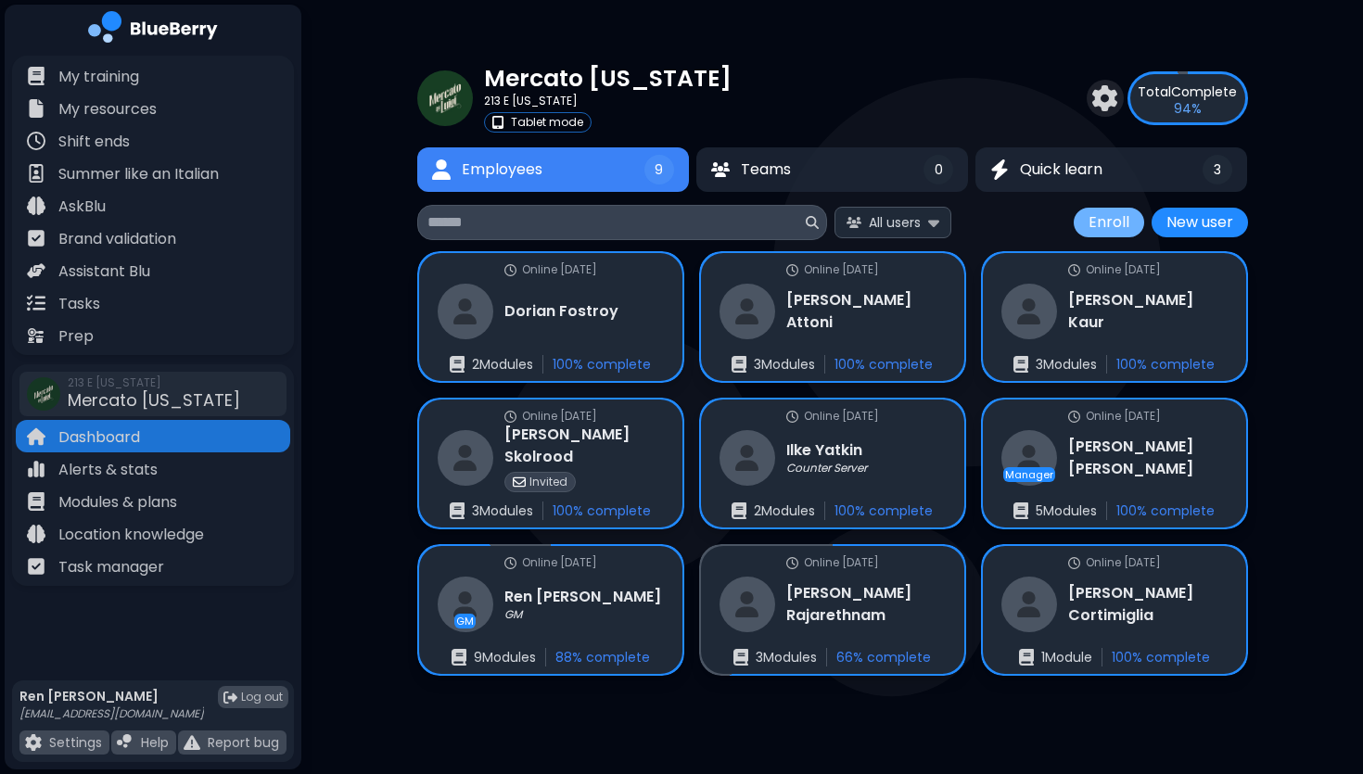
click at [1109, 215] on button "Enroll" at bounding box center [1109, 223] width 70 height 30
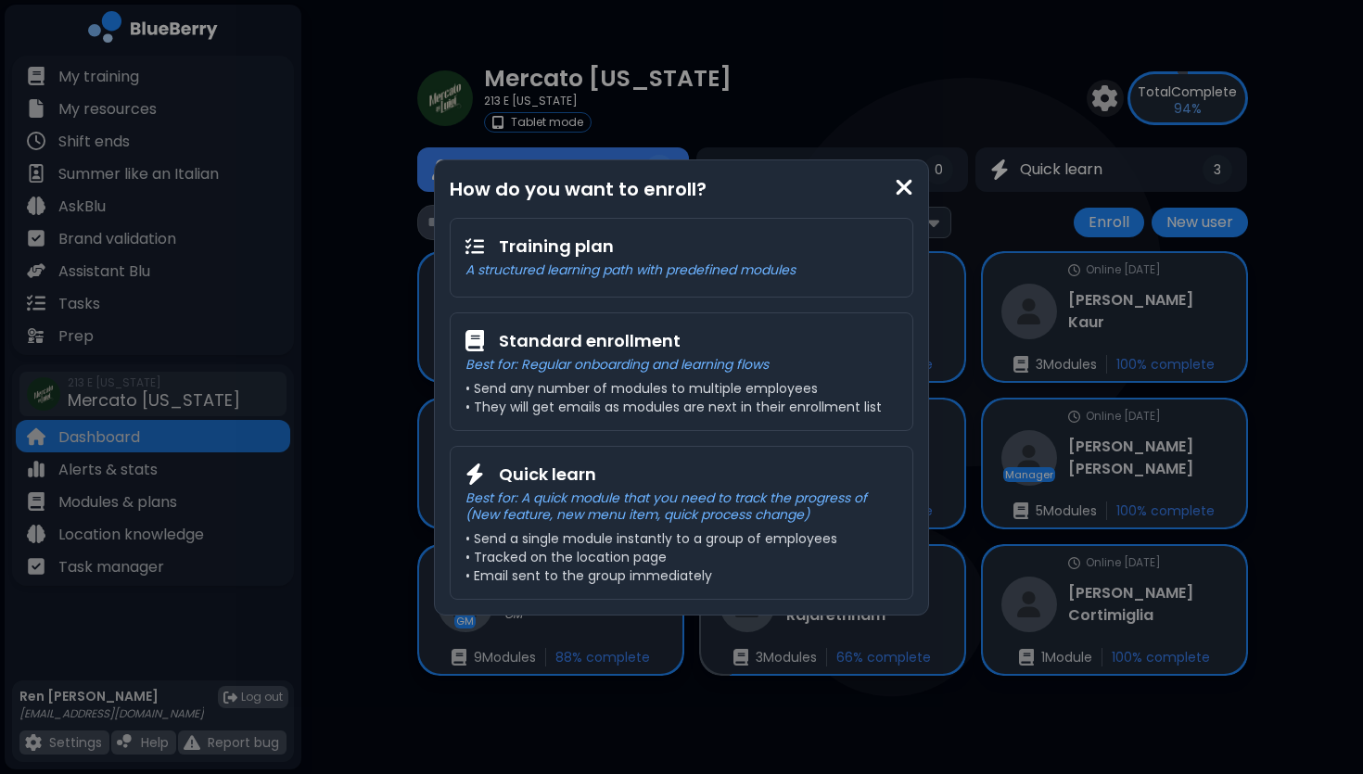
click at [903, 185] on img at bounding box center [904, 187] width 19 height 25
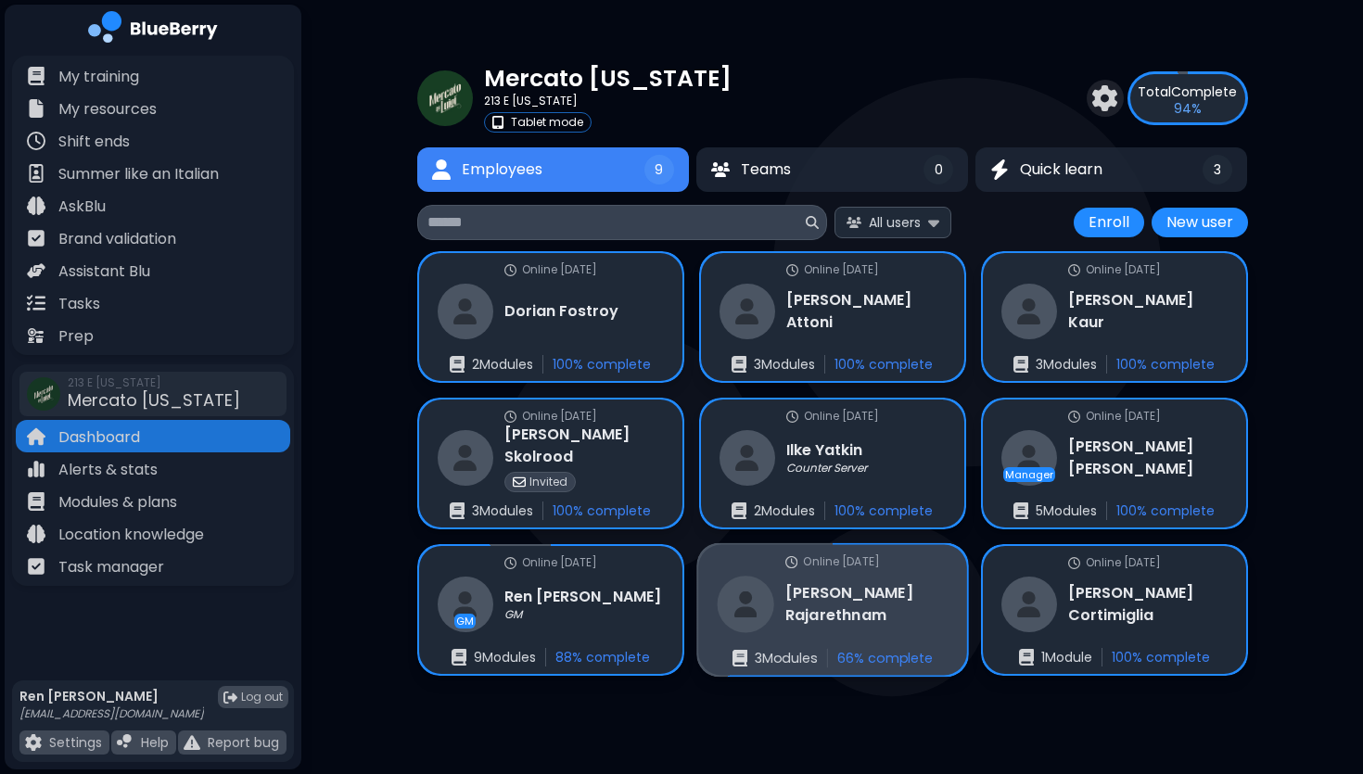
click at [833, 636] on div "Online [DATE] [PERSON_NAME] 3 Module s 66 % complete" at bounding box center [832, 610] width 269 height 131
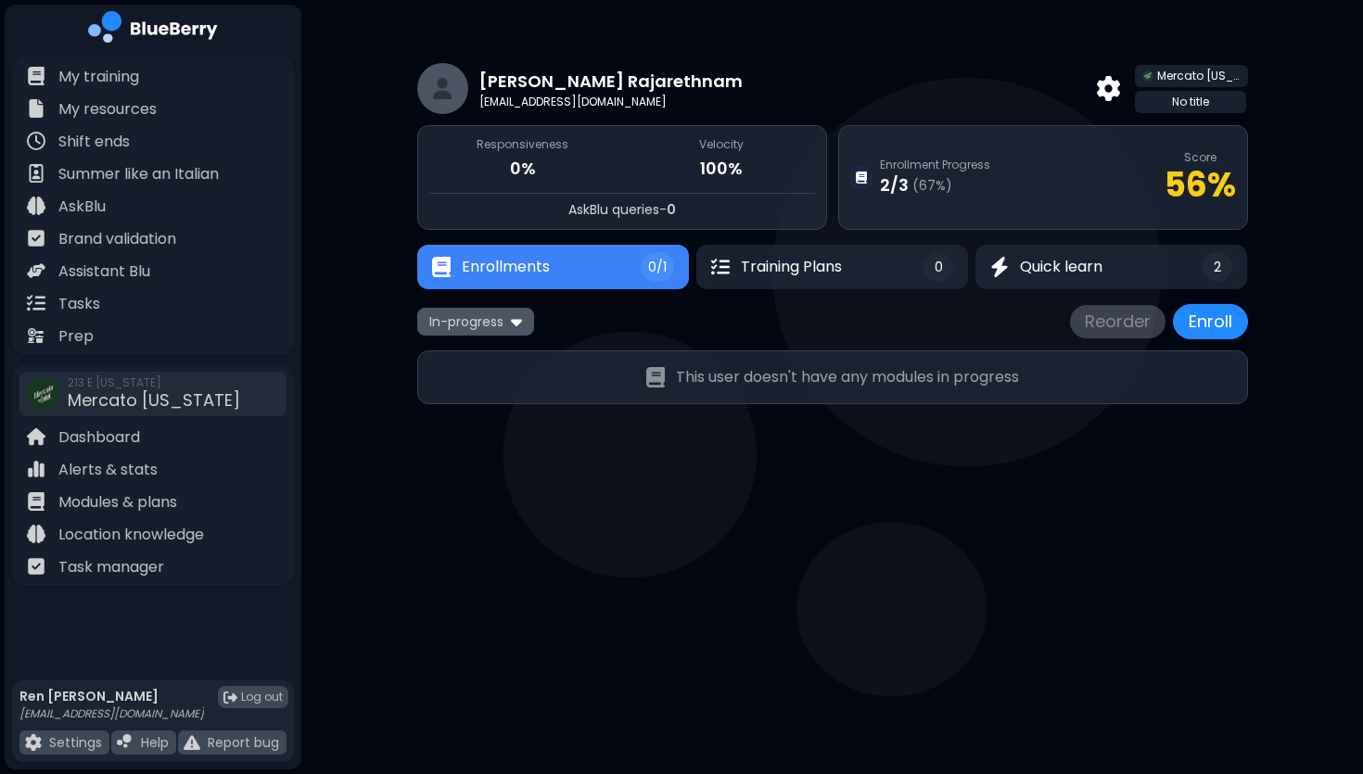
click at [496, 315] on span "In-progress" at bounding box center [466, 322] width 74 height 17
click at [474, 411] on button "Completed" at bounding box center [476, 414] width 107 height 28
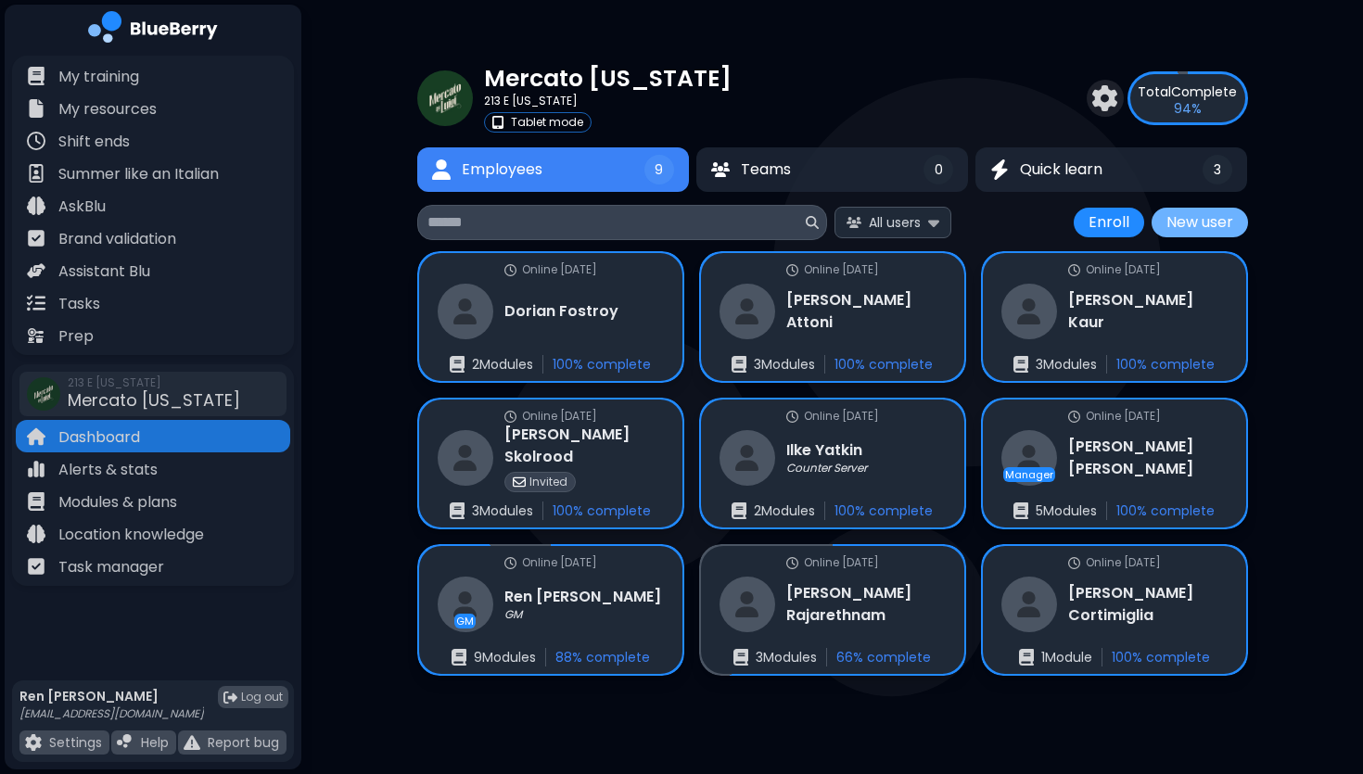
click at [1203, 212] on button "New user" at bounding box center [1200, 223] width 96 height 30
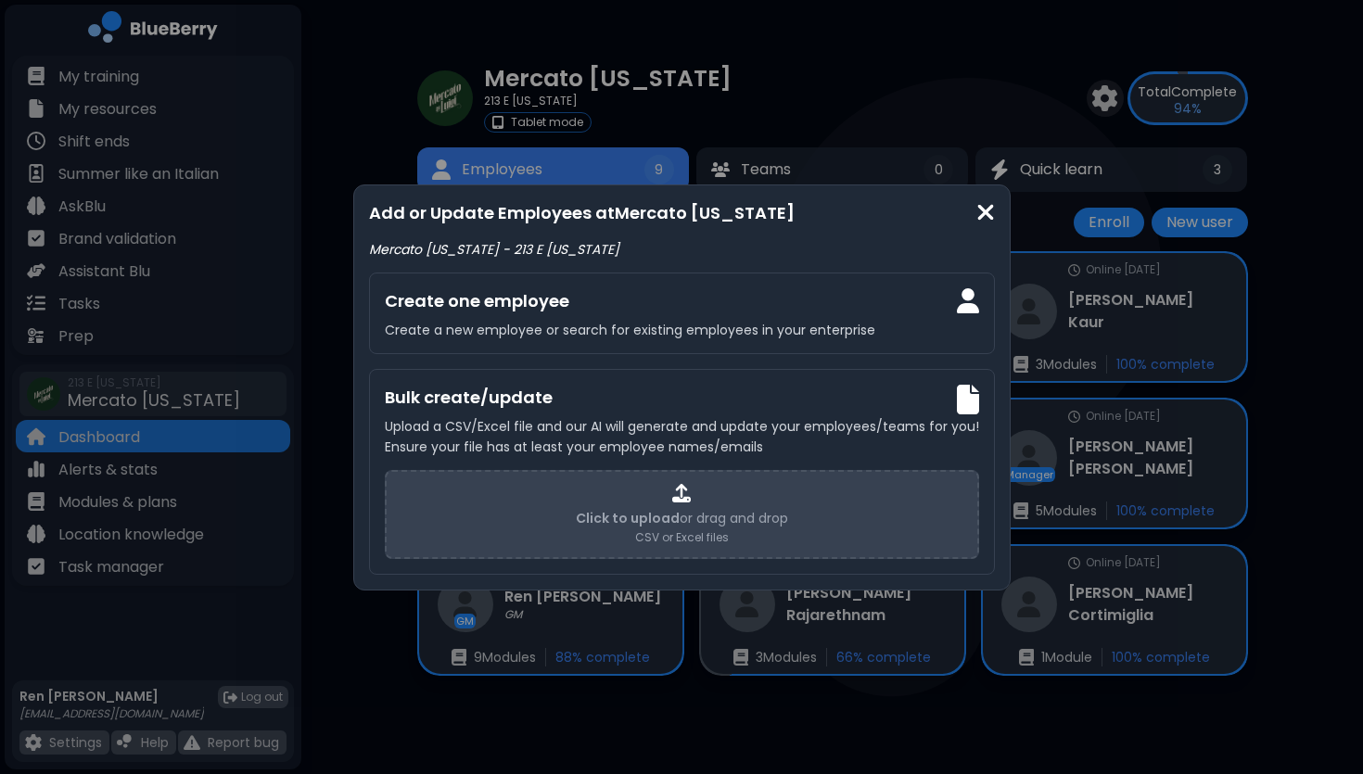
click at [989, 211] on img at bounding box center [986, 212] width 19 height 25
